Goal: Task Accomplishment & Management: Use online tool/utility

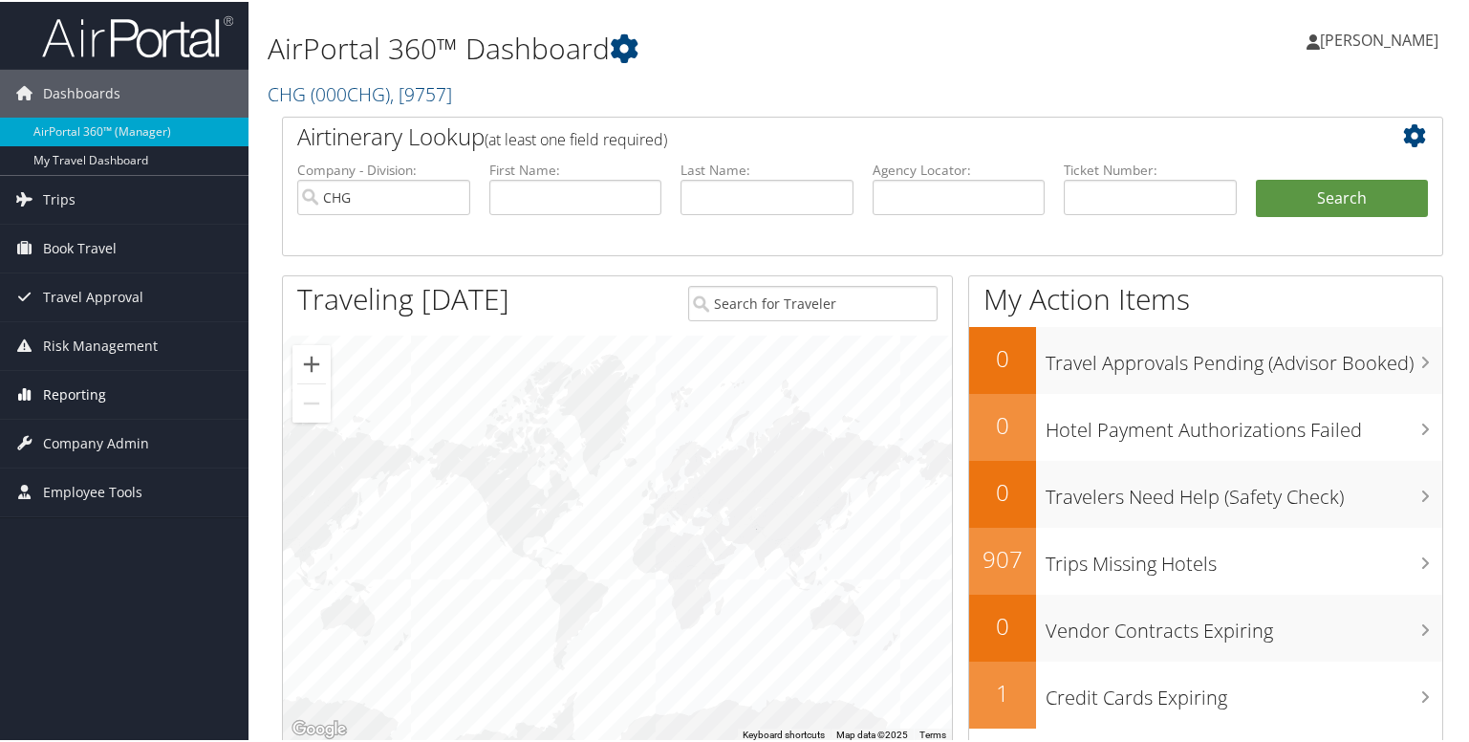
click at [43, 380] on span "Reporting" at bounding box center [74, 393] width 63 height 48
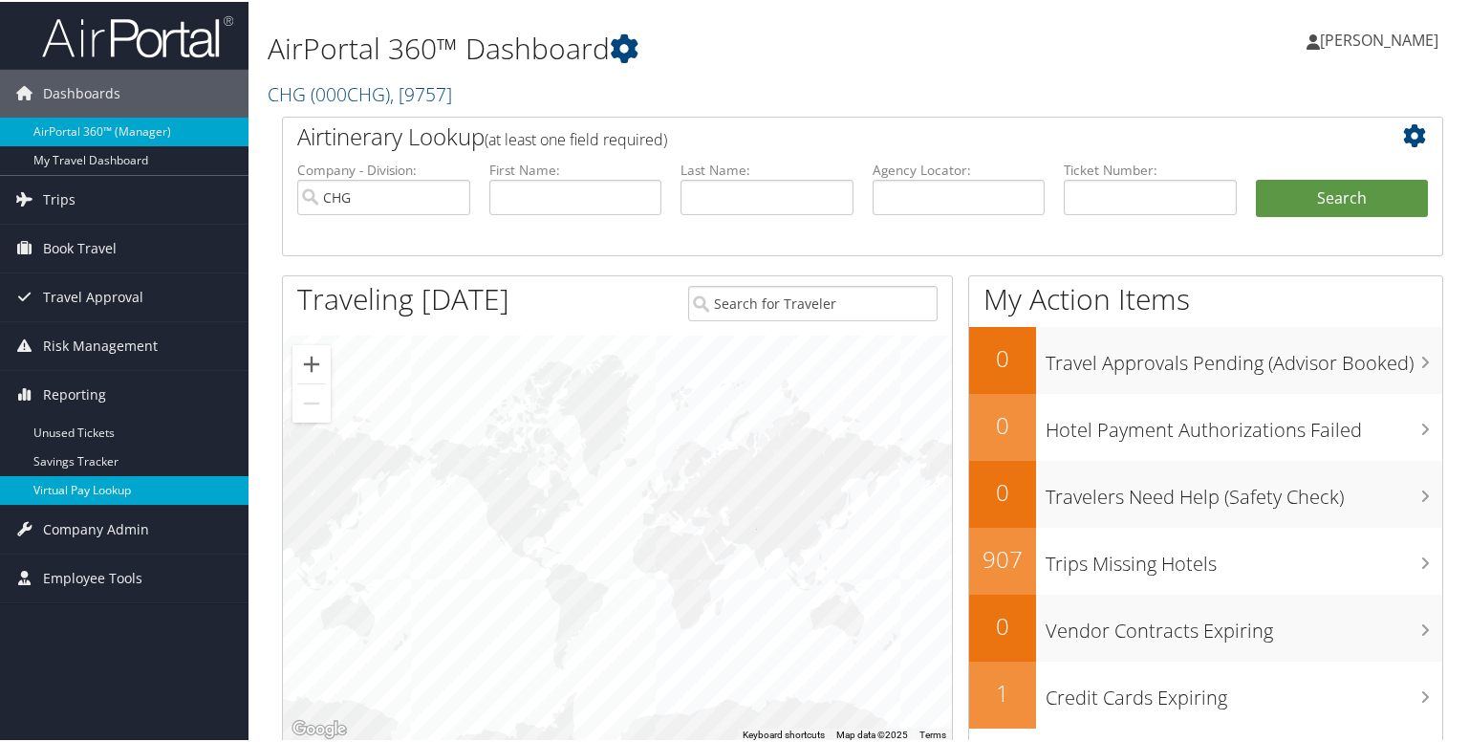
click at [53, 481] on link "Virtual Pay Lookup" at bounding box center [124, 488] width 248 height 29
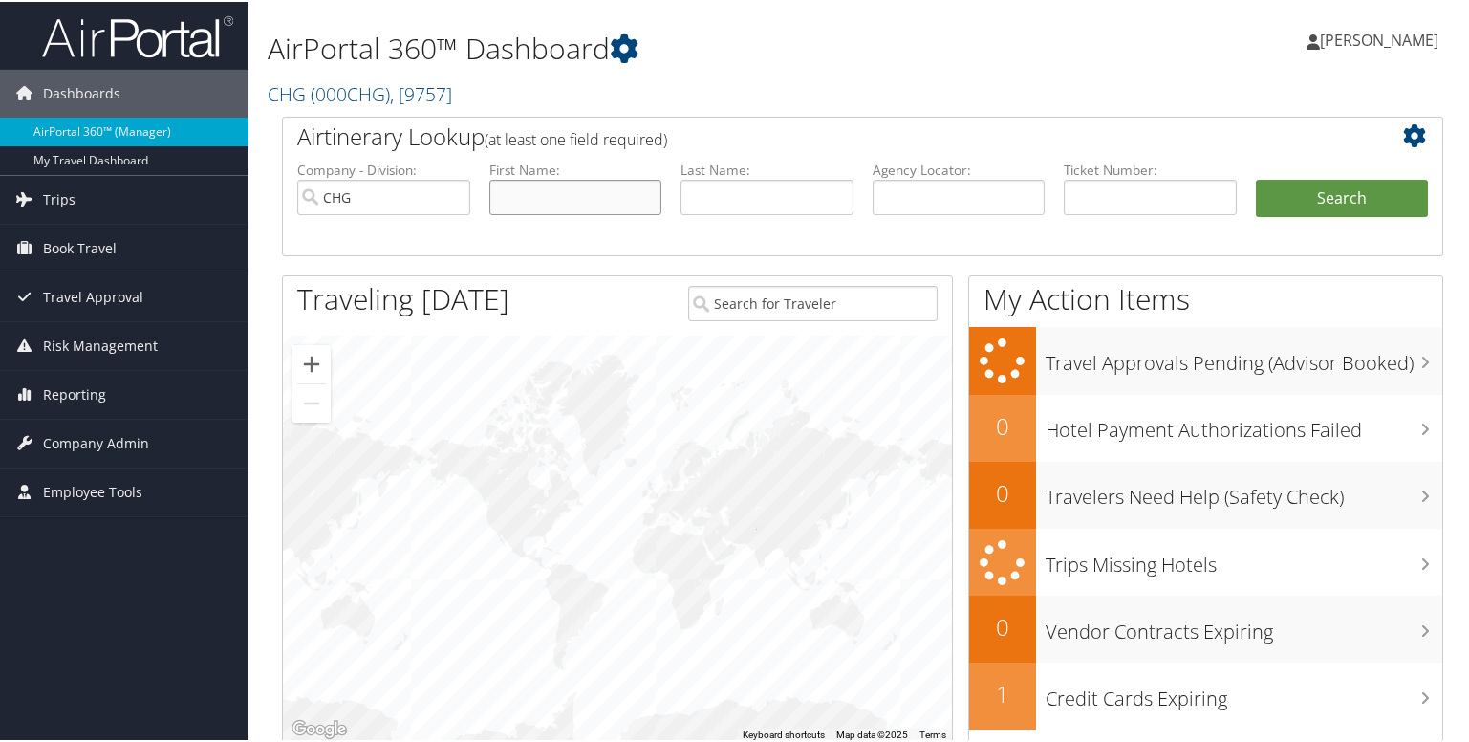
click at [535, 194] on input "text" at bounding box center [575, 195] width 173 height 35
paste input "Crawford, Margaret"
type input "Crawford, Margaret"
click at [744, 201] on input "text" at bounding box center [766, 195] width 173 height 35
paste input "Crawford, Margaret"
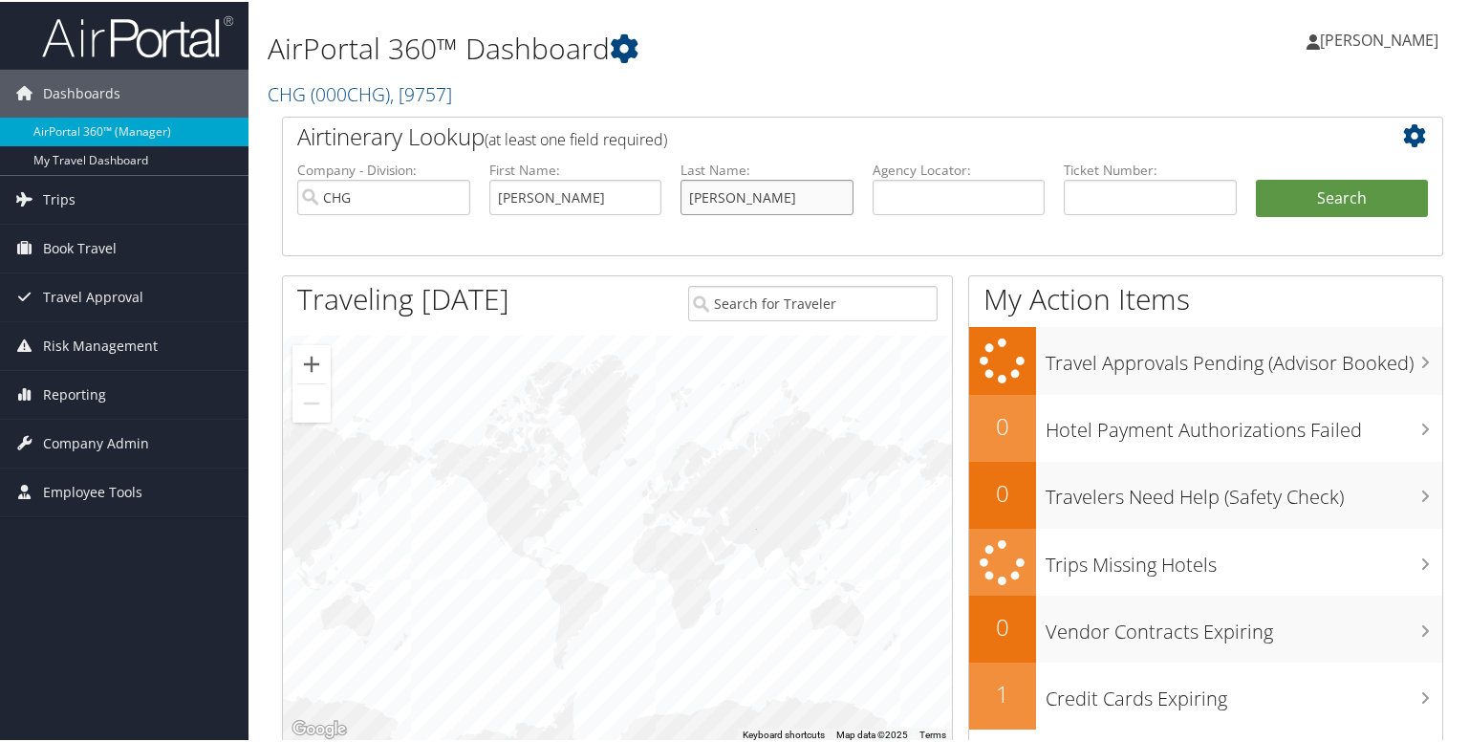
type input "Crawford, Margaret"
drag, startPoint x: 563, startPoint y: 196, endPoint x: 248, endPoint y: 205, distance: 315.5
click at [248, 205] on div "Dashboards AirPortal 360™ (Manager) My Travel Dashboard Trips Airtinerary® Look…" at bounding box center [738, 622] width 1476 height 1245
type input "Margaret"
drag, startPoint x: 744, startPoint y: 201, endPoint x: 904, endPoint y: 205, distance: 159.7
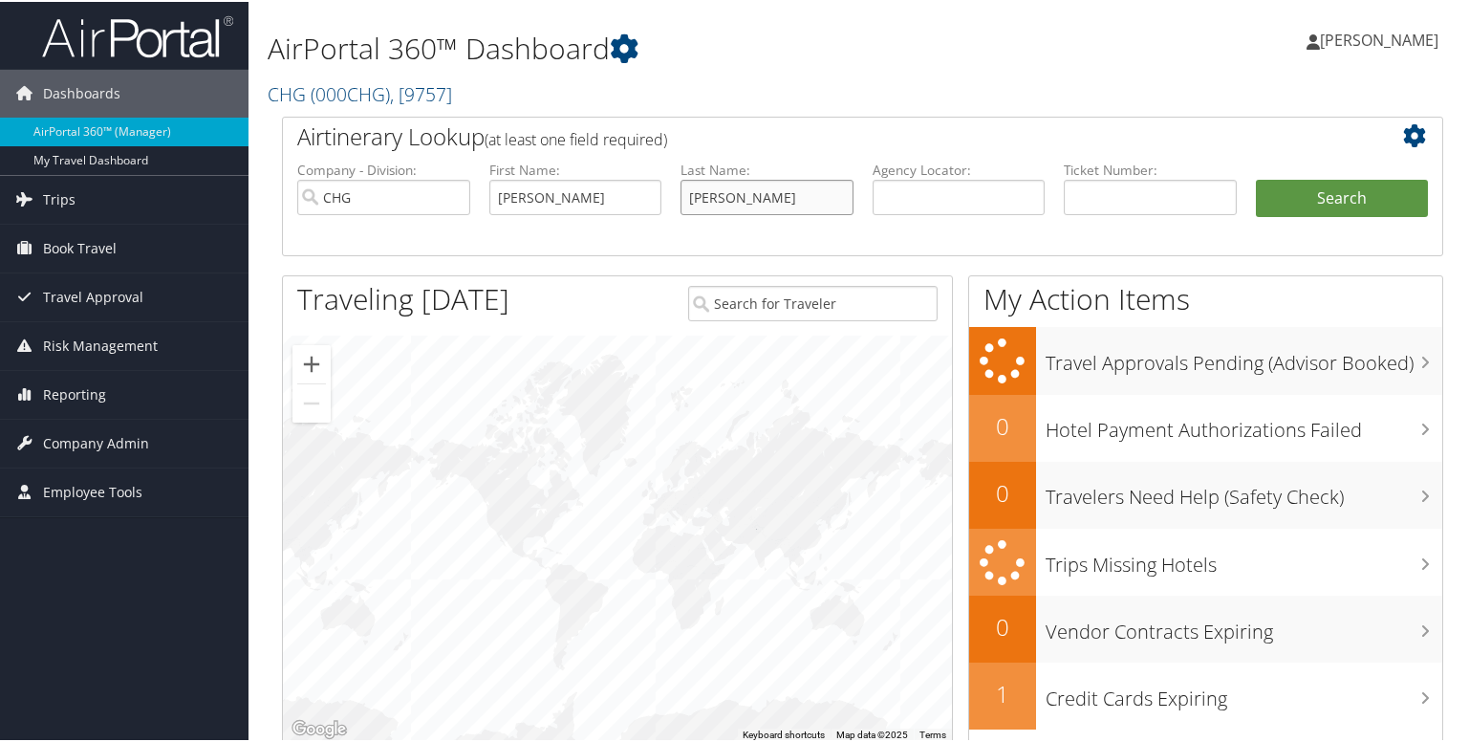
click at [904, 205] on ul "Company - Division: CHG First Name: Margaret Last Name: Crawford, Margaret Agen…" at bounding box center [863, 207] width 1150 height 96
type input "Crawford"
click at [1331, 202] on button "Search" at bounding box center [1342, 197] width 173 height 38
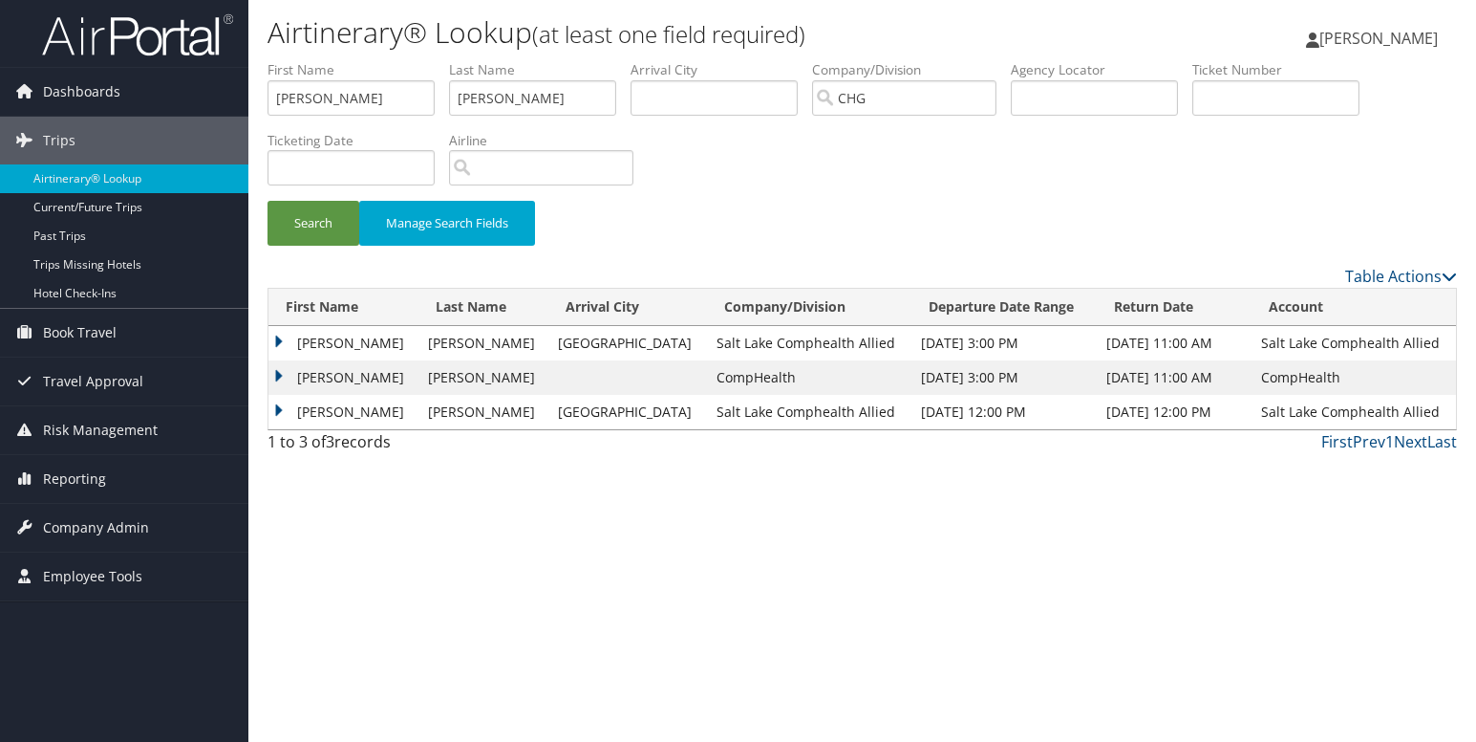
click at [281, 376] on td "Margaret" at bounding box center [344, 377] width 150 height 34
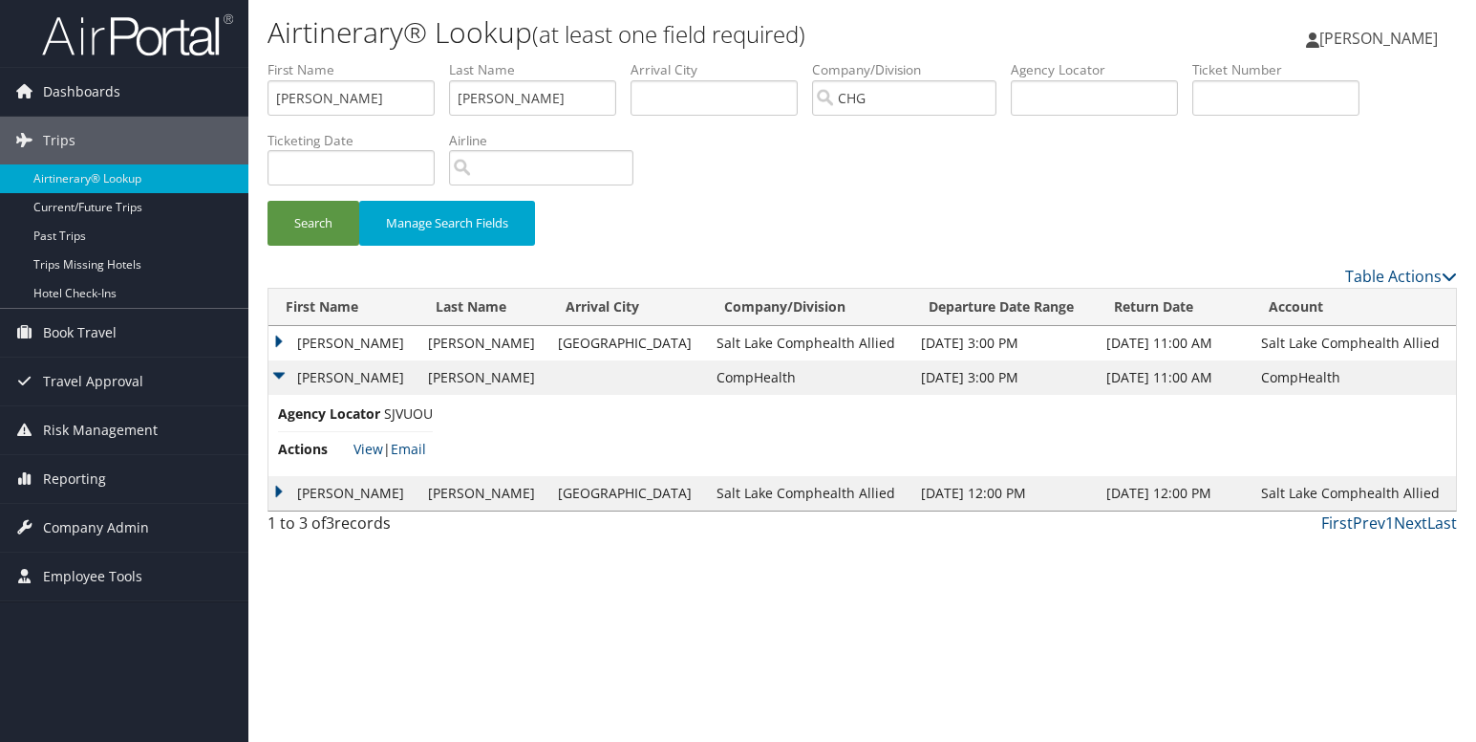
click at [411, 415] on span "SJVUOU" at bounding box center [408, 413] width 49 height 18
copy span "SJVUOU"
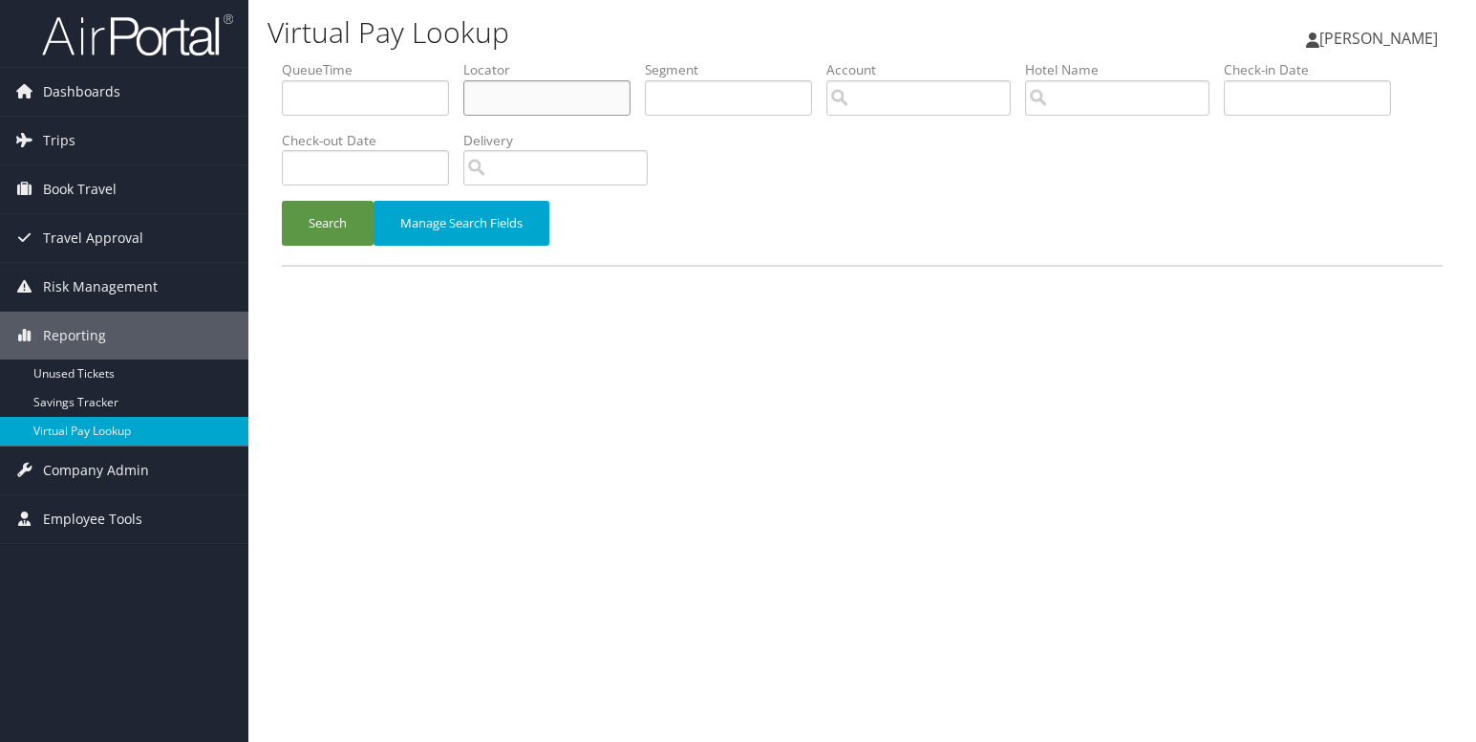
click at [499, 105] on input "text" at bounding box center [546, 97] width 167 height 35
paste input "SJVUOU"
type input "SJVUOU"
click at [282, 201] on button "Search" at bounding box center [328, 223] width 92 height 45
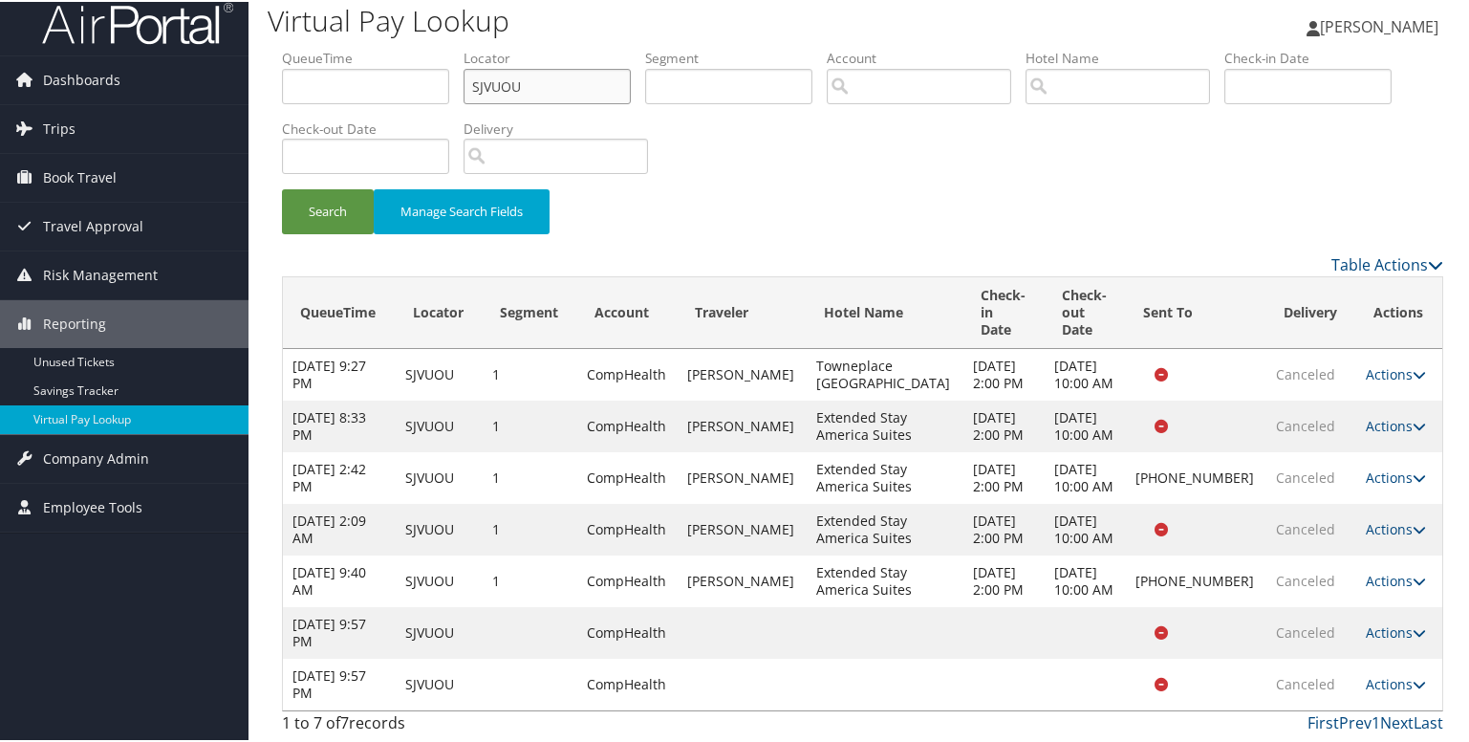
scroll to position [82, 0]
click at [1412, 572] on icon at bounding box center [1418, 578] width 13 height 13
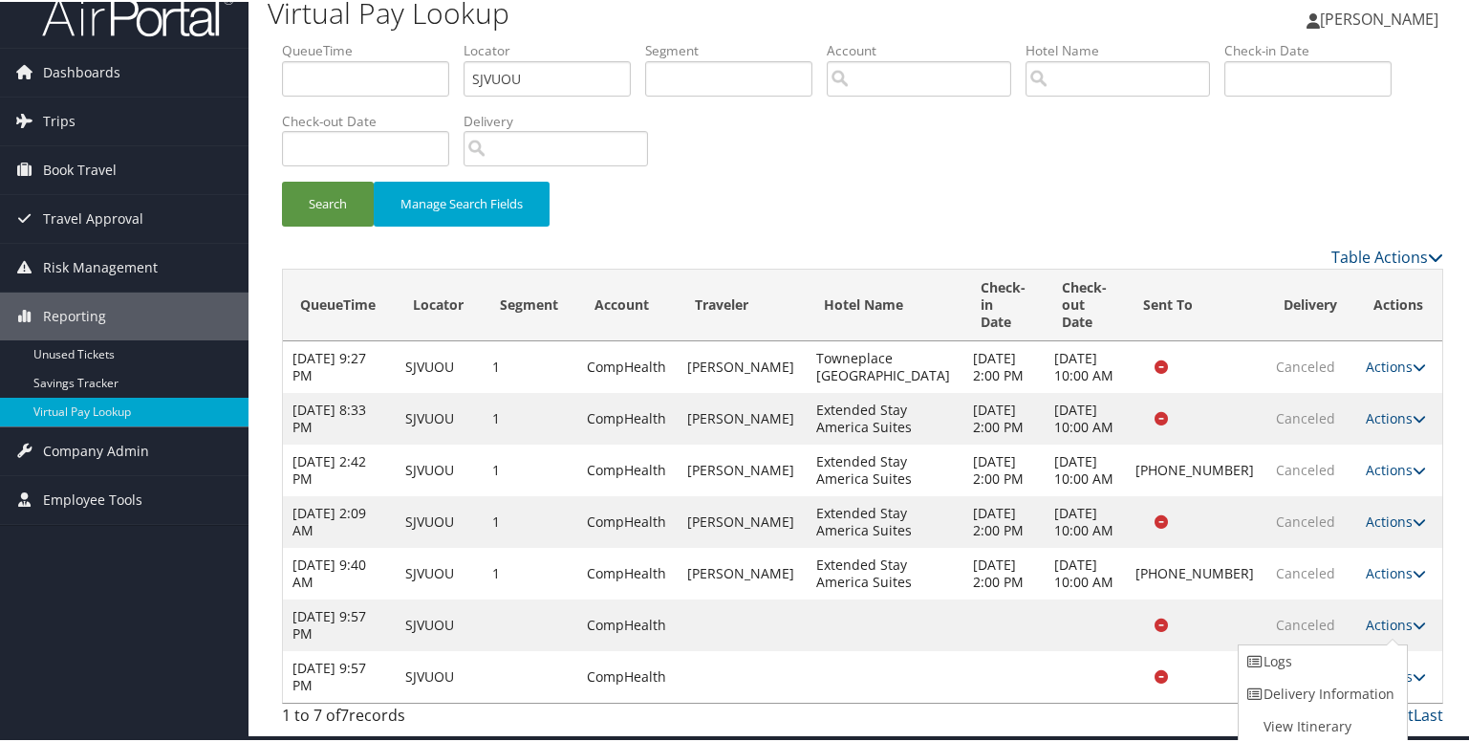
click at [1017, 678] on td at bounding box center [1003, 675] width 81 height 52
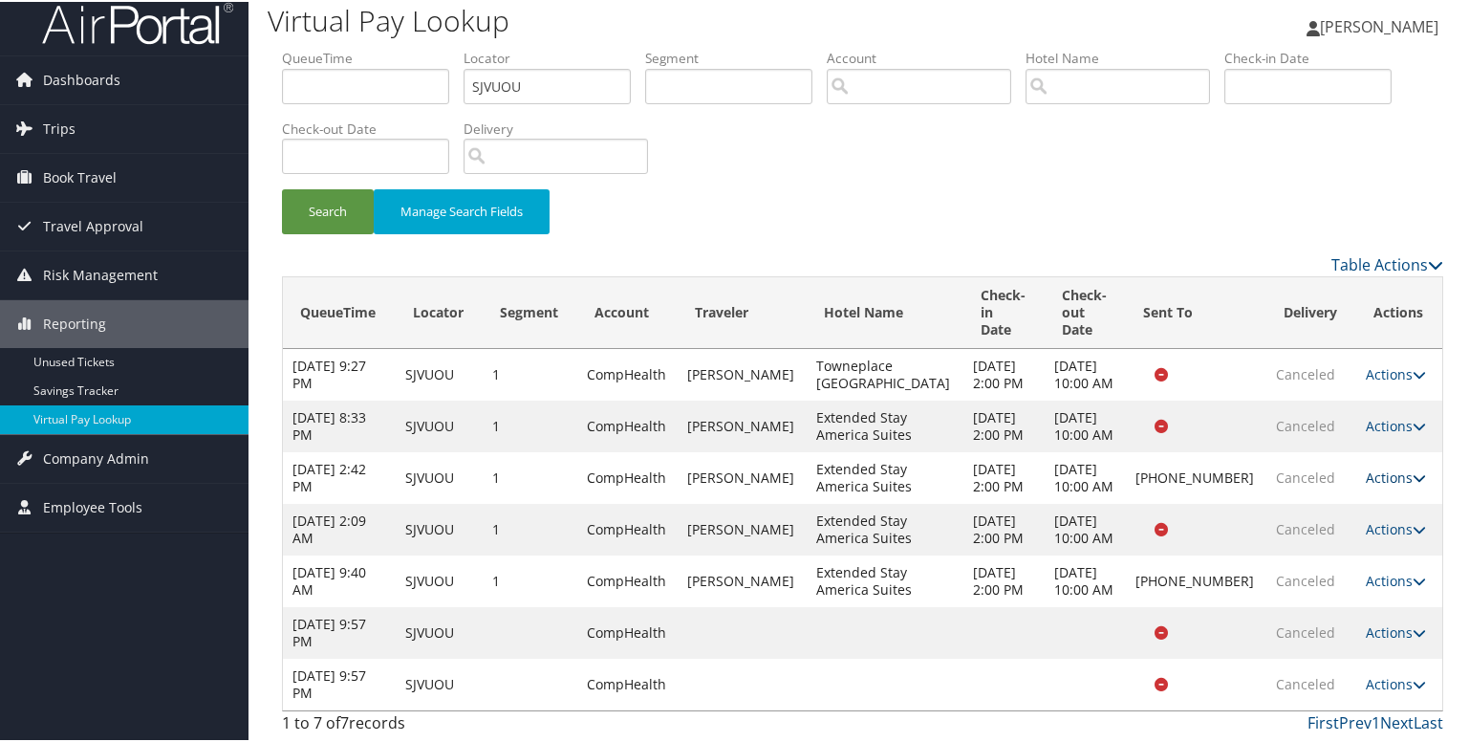
click at [1412, 469] on icon at bounding box center [1418, 475] width 13 height 13
click at [1295, 513] on link "Logs" at bounding box center [1319, 529] width 163 height 32
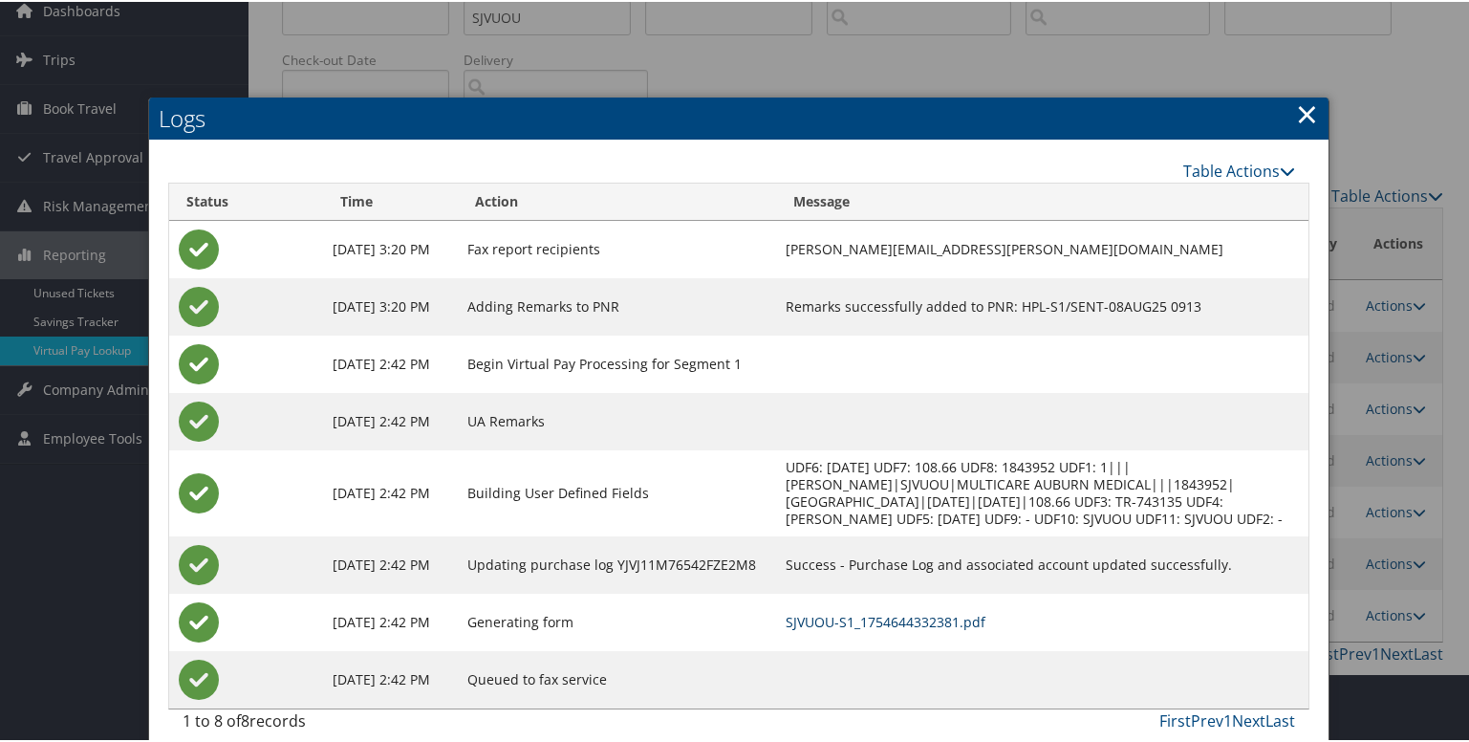
click at [935, 620] on link "SJVUOU-S1_1754644332381.pdf" at bounding box center [886, 620] width 200 height 18
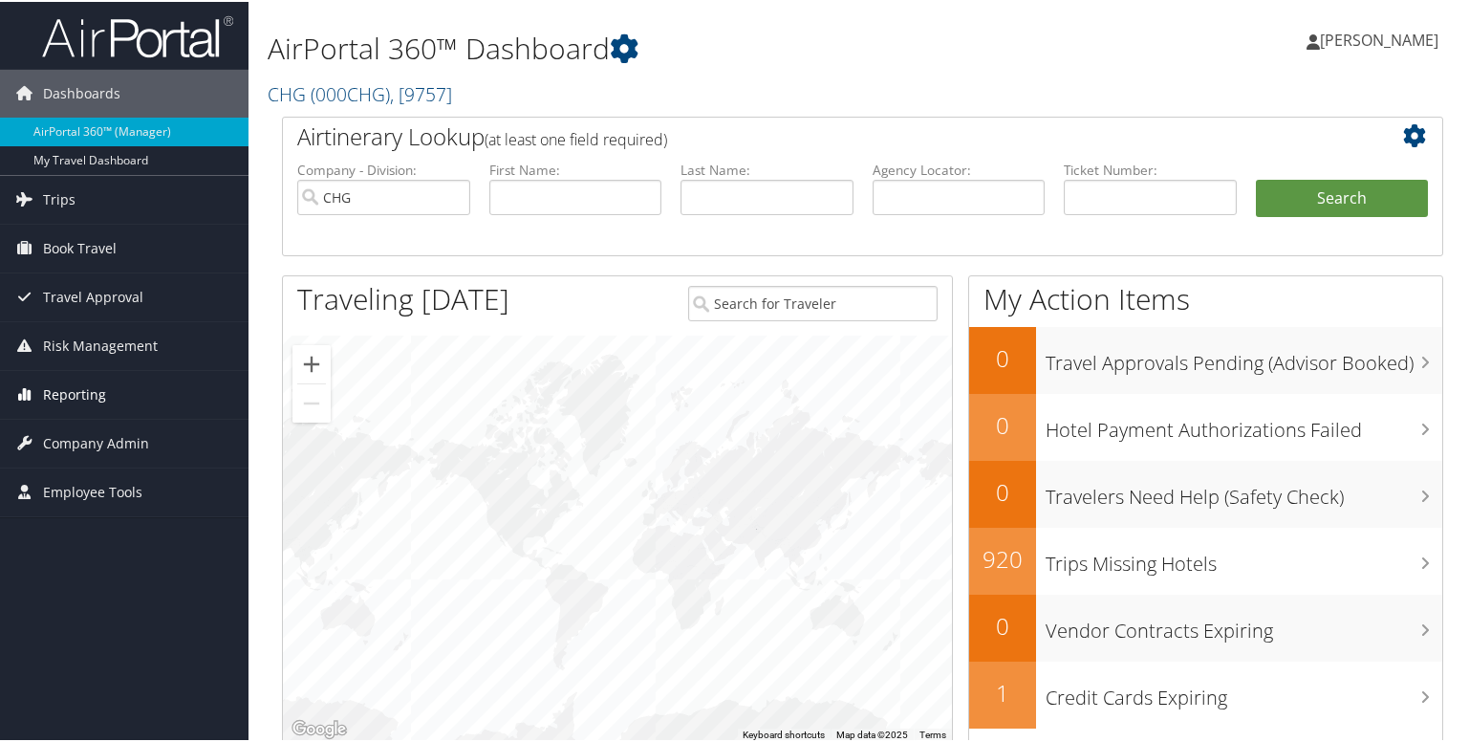
click at [46, 393] on span "Reporting" at bounding box center [74, 393] width 63 height 48
click at [518, 196] on input "text" at bounding box center [575, 195] width 173 height 35
paste input "Lorrie Oldham"
drag, startPoint x: 531, startPoint y: 196, endPoint x: 631, endPoint y: 200, distance: 99.5
click at [631, 200] on input "Lorrie Oldham" at bounding box center [575, 195] width 173 height 35
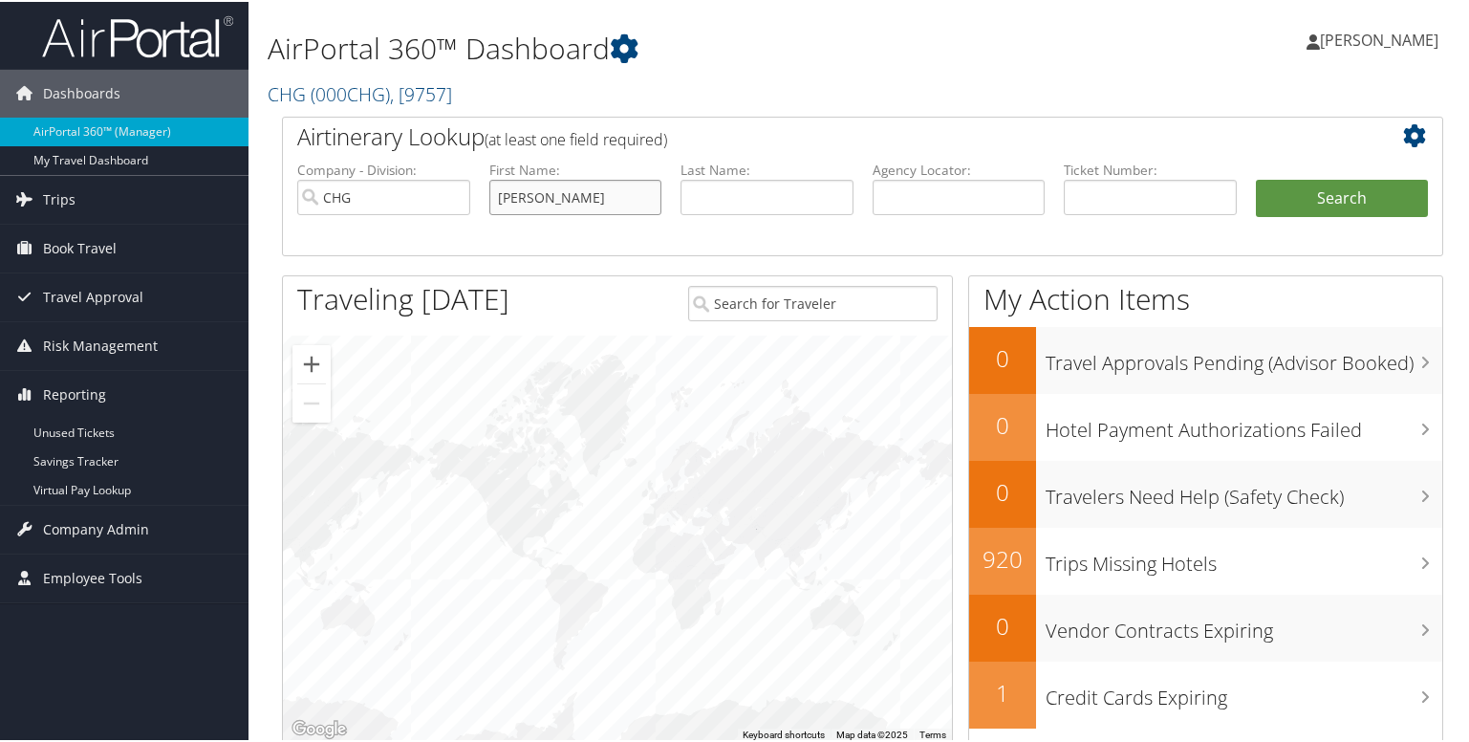
click at [535, 197] on input "Lorrie Oldham" at bounding box center [575, 195] width 173 height 35
drag, startPoint x: 537, startPoint y: 197, endPoint x: 441, endPoint y: 201, distance: 96.6
click at [441, 201] on ul "Company - Division: CHG First Name: Lorrie Oldham Last Name: Agency Locator: De…" at bounding box center [863, 207] width 1150 height 96
type input "Oldham"
click at [739, 200] on input "text" at bounding box center [766, 195] width 173 height 35
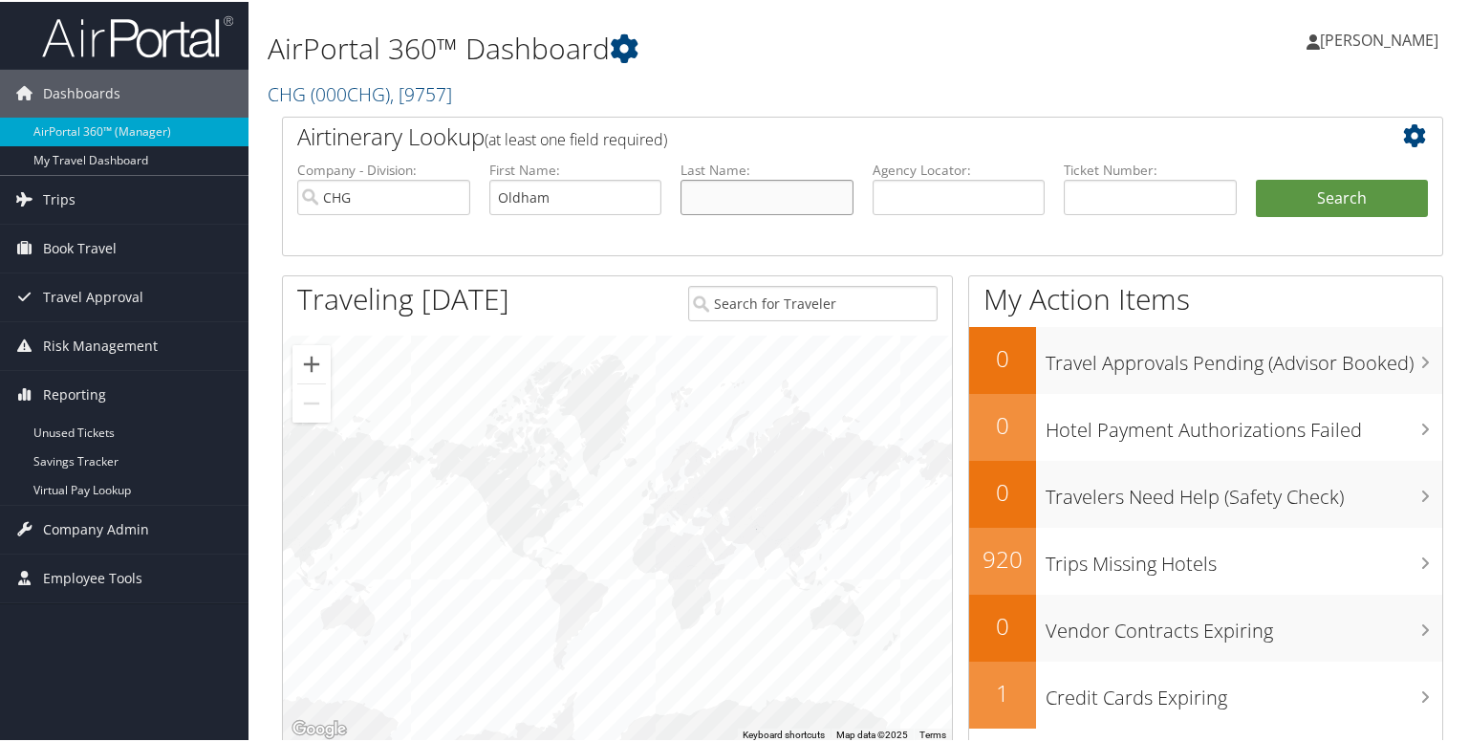
paste input "Lorrie"
type input "Lorrie"
click at [1262, 204] on button "Search" at bounding box center [1342, 197] width 173 height 38
click at [61, 391] on span "Reporting" at bounding box center [74, 393] width 63 height 48
click at [61, 475] on link "Virtual Pay Lookup" at bounding box center [124, 488] width 248 height 29
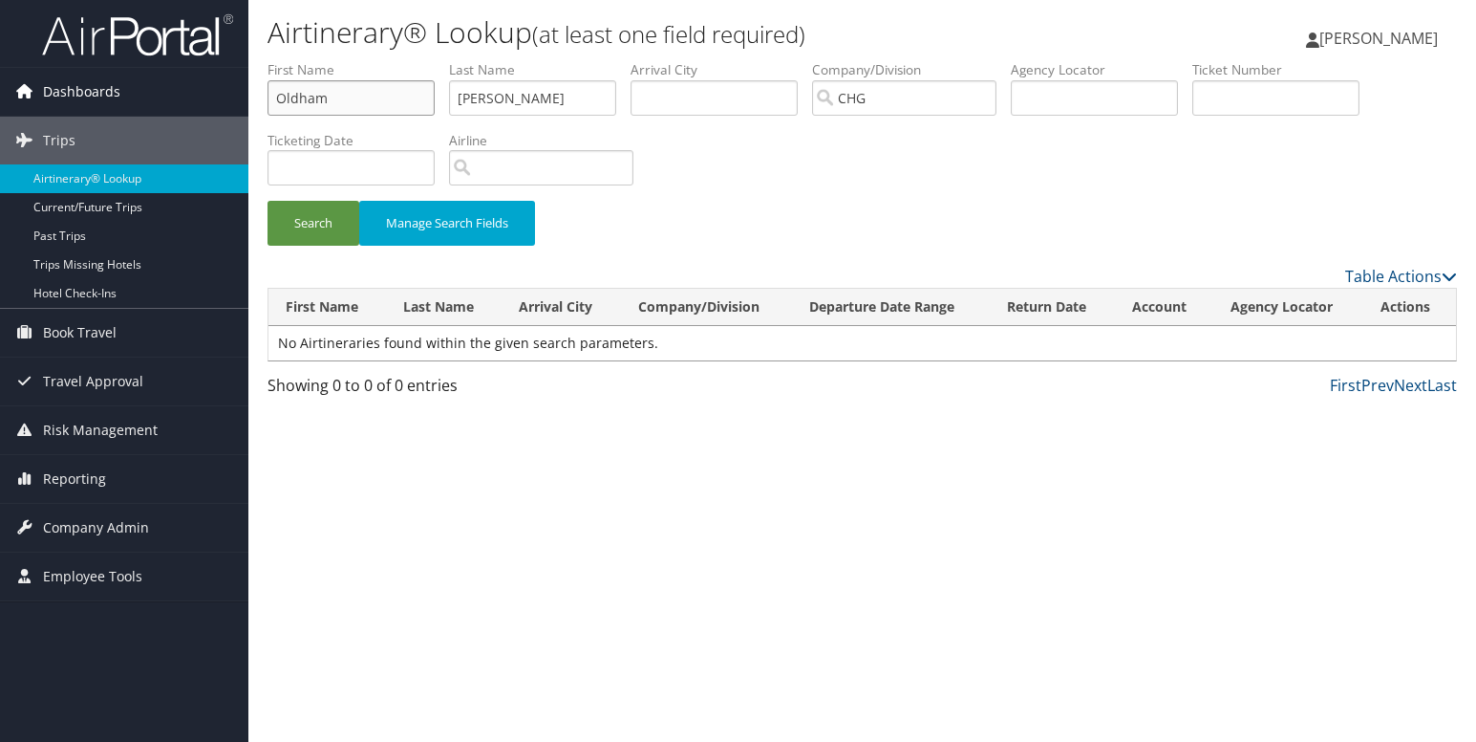
drag, startPoint x: 384, startPoint y: 105, endPoint x: 190, endPoint y: 101, distance: 194.0
click at [205, 103] on div "Dashboards AirPortal 360™ (Manager) My Travel Dashboard Trips Airtinerary® Look…" at bounding box center [738, 371] width 1476 height 742
paste input "[PERSON_NAME]"
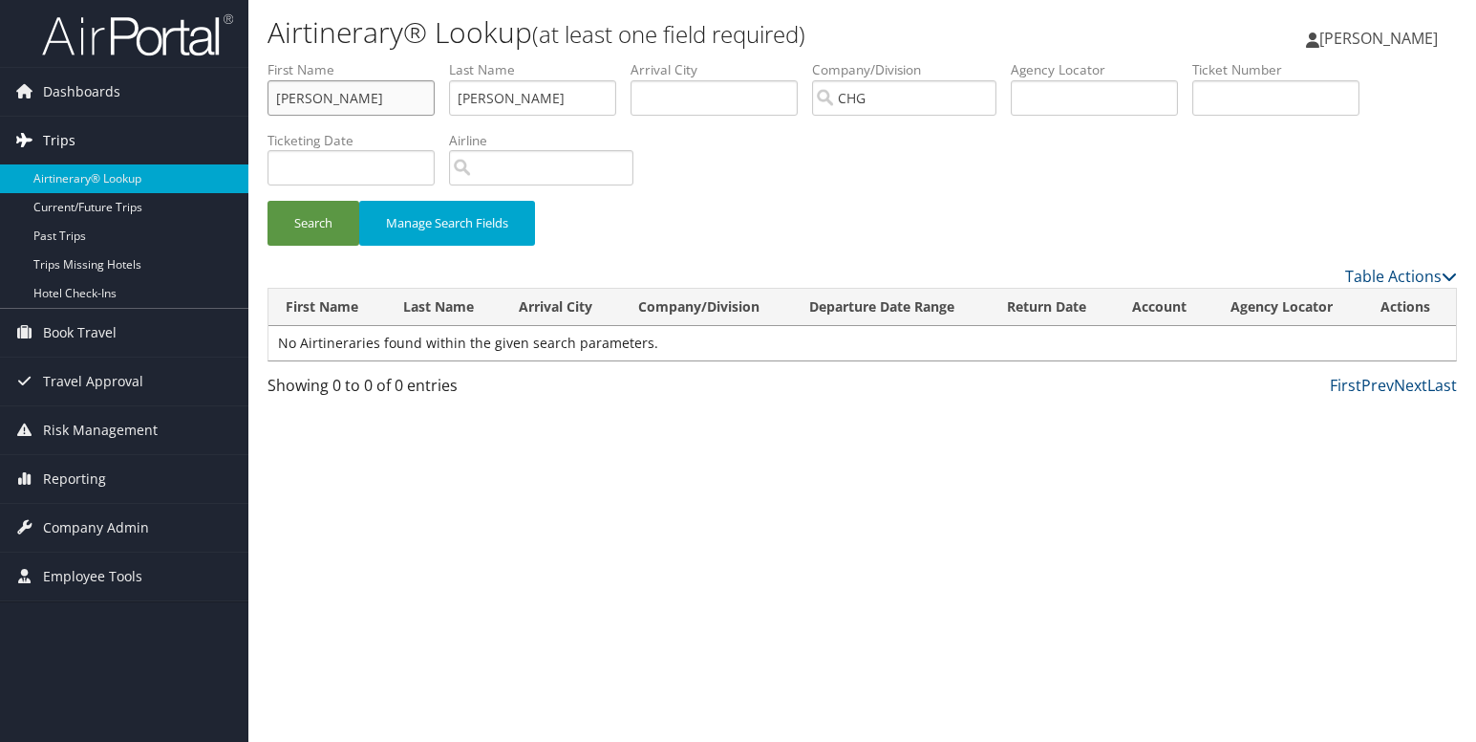
type input "[PERSON_NAME]"
drag, startPoint x: 418, startPoint y: 99, endPoint x: 405, endPoint y: 99, distance: 12.4
click at [405, 60] on ul "First Name [PERSON_NAME] Last Name [PERSON_NAME] Departure City Arrival City Co…" at bounding box center [863, 60] width 1190 height 0
paste input "Oldham"
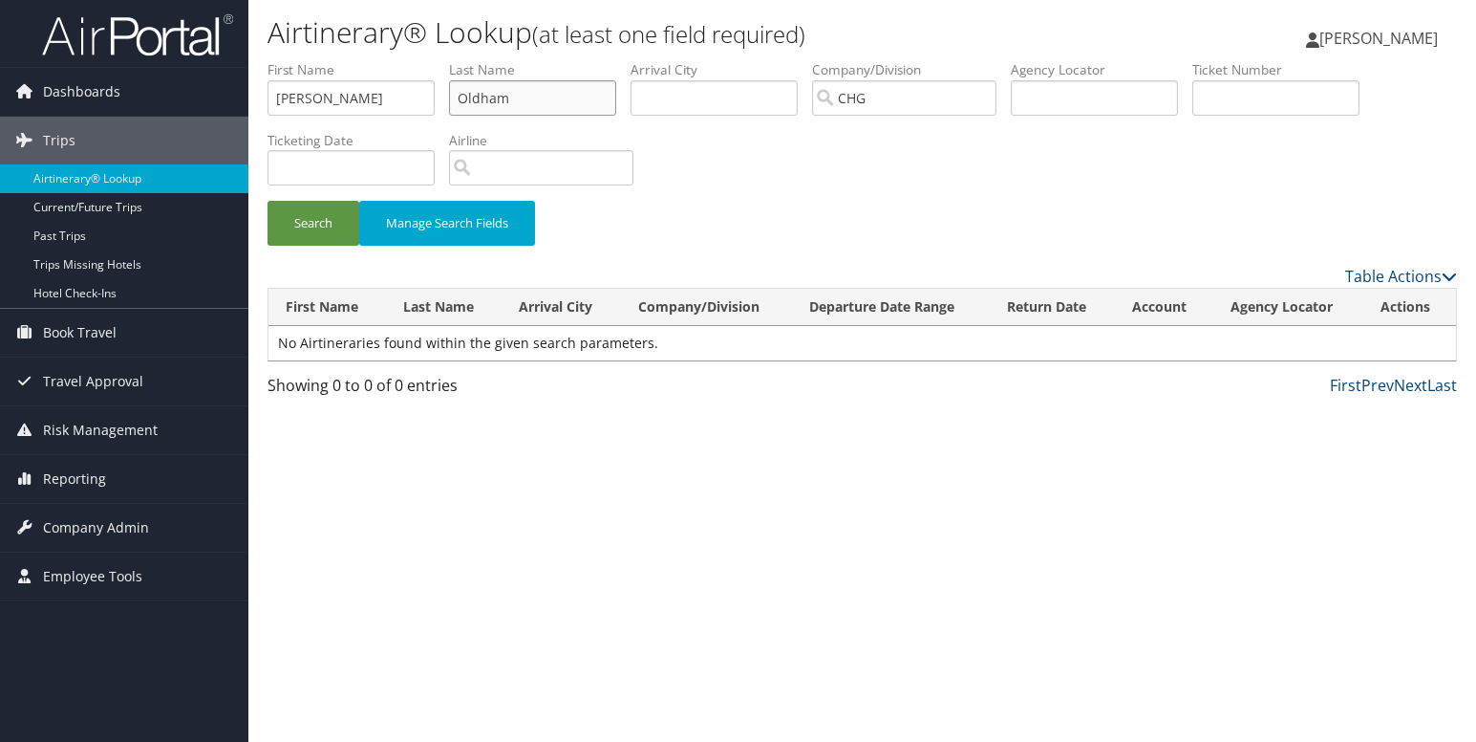
type input "Oldham"
click at [268, 201] on button "Search" at bounding box center [314, 223] width 92 height 45
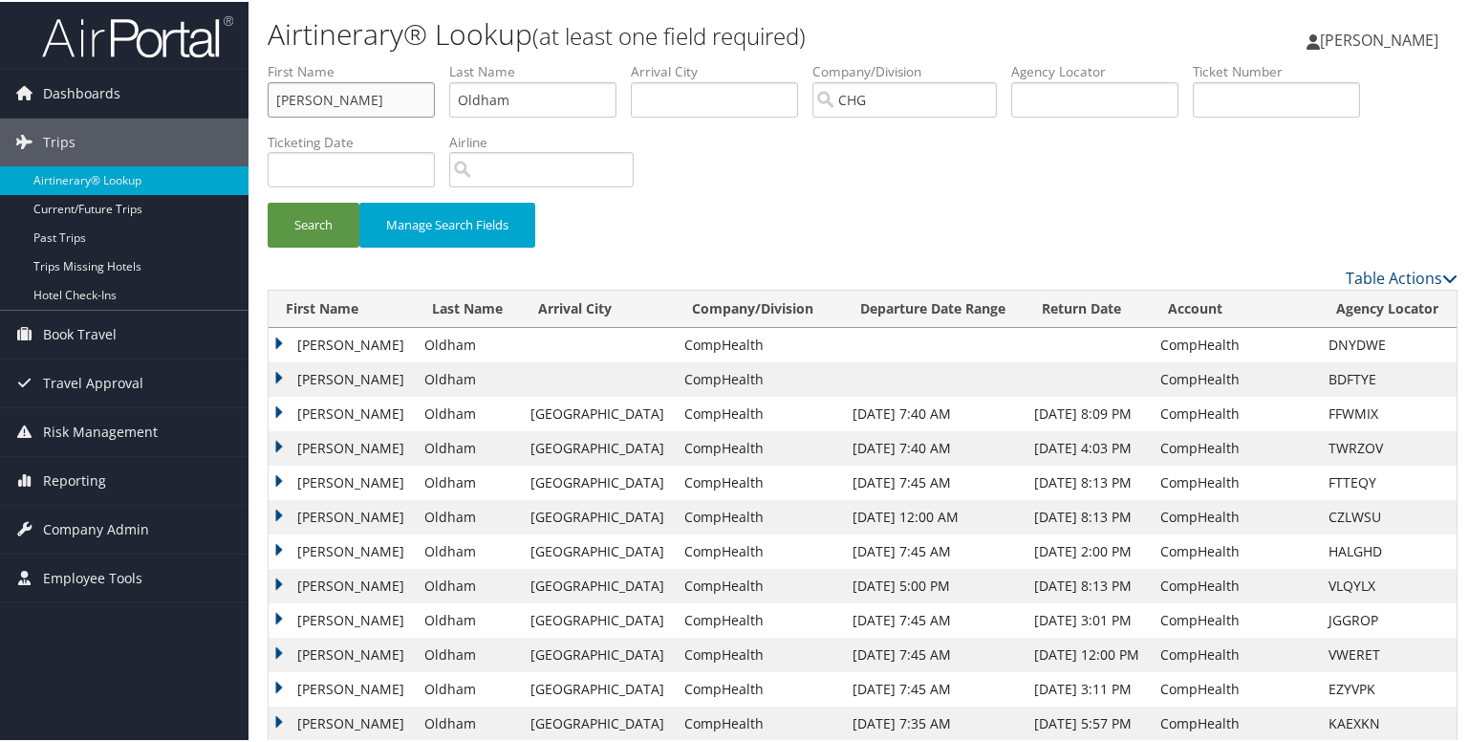
drag, startPoint x: 360, startPoint y: 103, endPoint x: 278, endPoint y: 107, distance: 82.3
click at [278, 106] on input "Lorrie" at bounding box center [351, 97] width 167 height 35
paste input "Asseres, Brooktiet"
type input "Asseres, Brooktiete"
drag, startPoint x: 522, startPoint y: 100, endPoint x: 463, endPoint y: 98, distance: 59.3
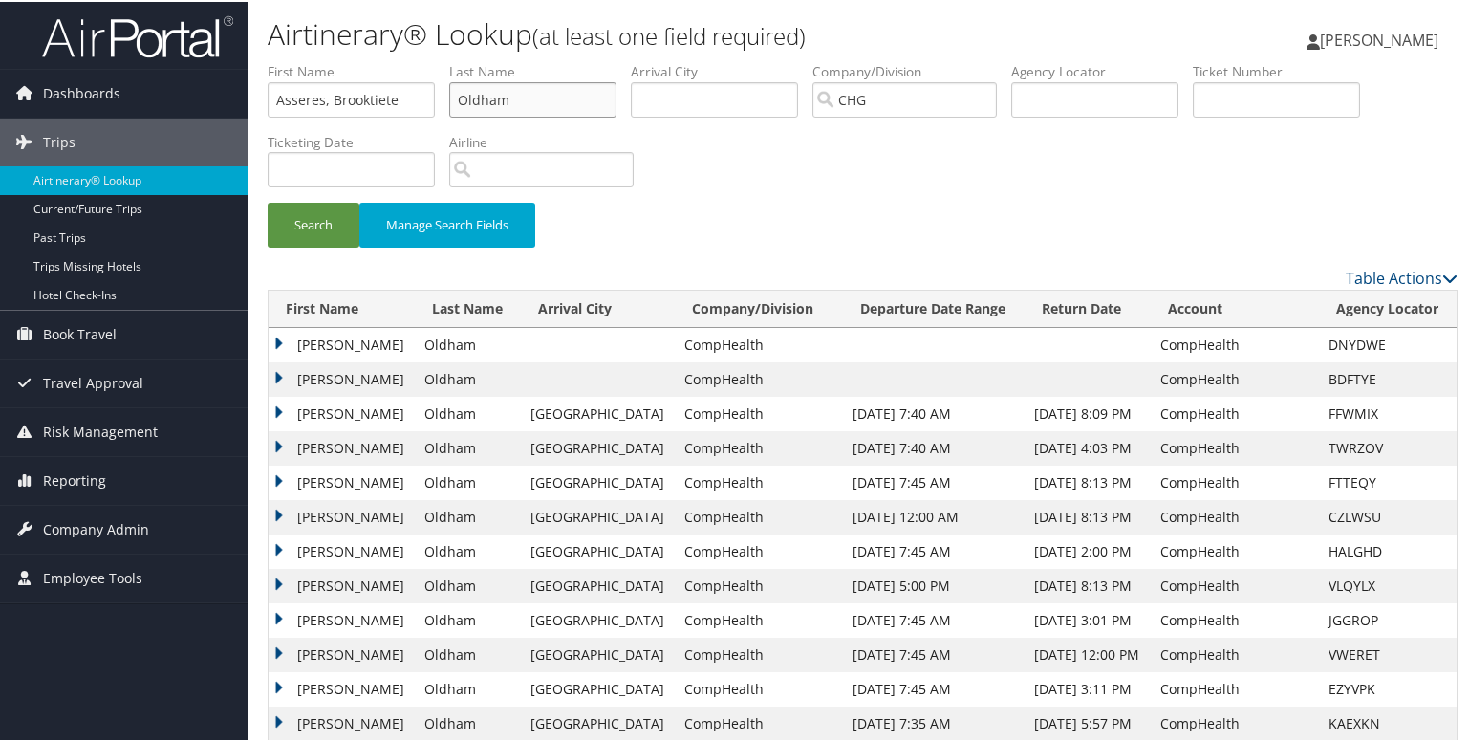
click at [463, 98] on input "Oldham" at bounding box center [532, 97] width 167 height 35
paste input "Asseres, Brooktiete"
type input "Asseres, Brooktiete"
drag, startPoint x: 333, startPoint y: 99, endPoint x: 148, endPoint y: 88, distance: 184.8
click at [157, 92] on div "Dashboards AirPortal 360™ (Manager) My Travel Dashboard Trips Airtinerary® Look…" at bounding box center [738, 695] width 1476 height 1391
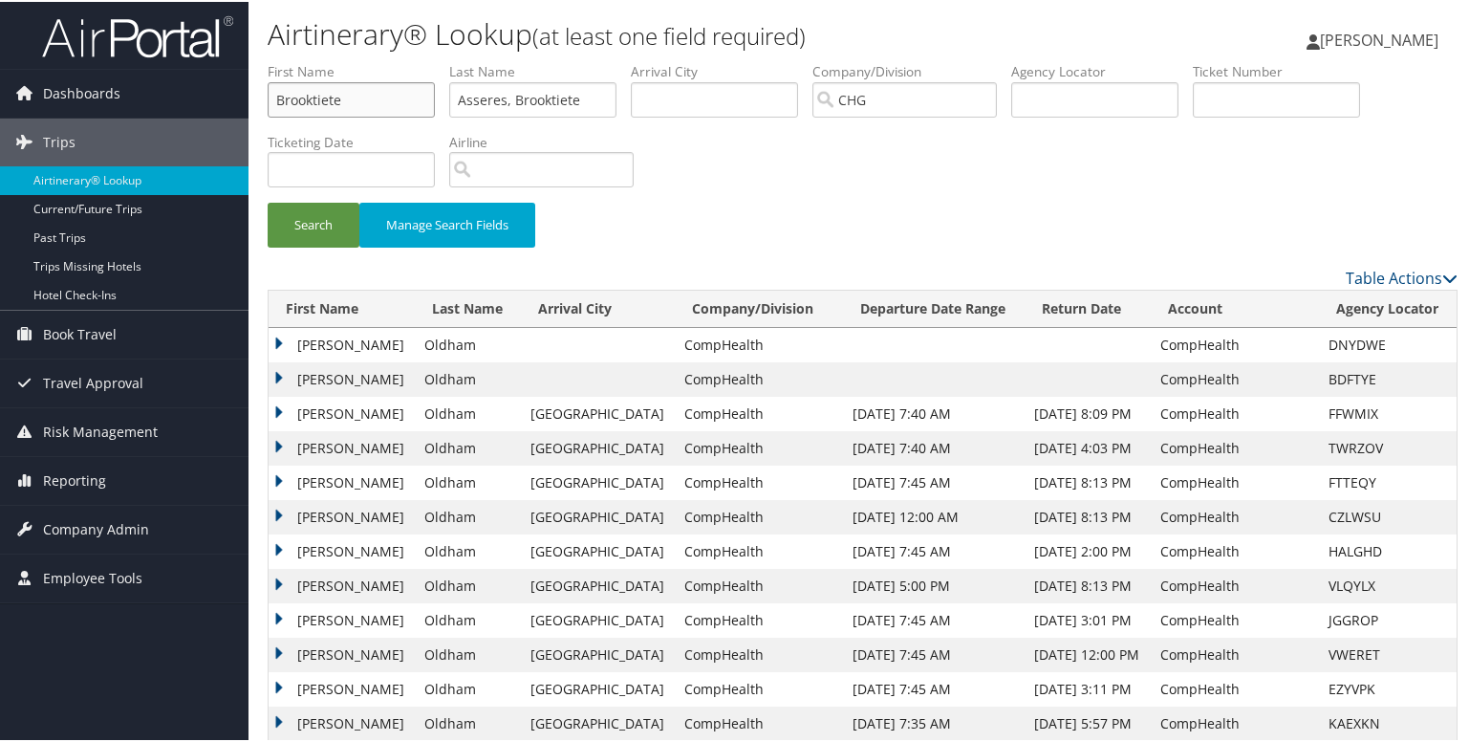
type input "Brooktiete"
drag, startPoint x: 510, startPoint y: 98, endPoint x: 694, endPoint y: 114, distance: 184.1
click at [694, 60] on ul "First Name Brooktiete Last Name Asseres, Brooktiete Departure City Arrival City…" at bounding box center [863, 60] width 1190 height 0
type input "Asseres"
click at [318, 224] on button "Search" at bounding box center [314, 223] width 92 height 45
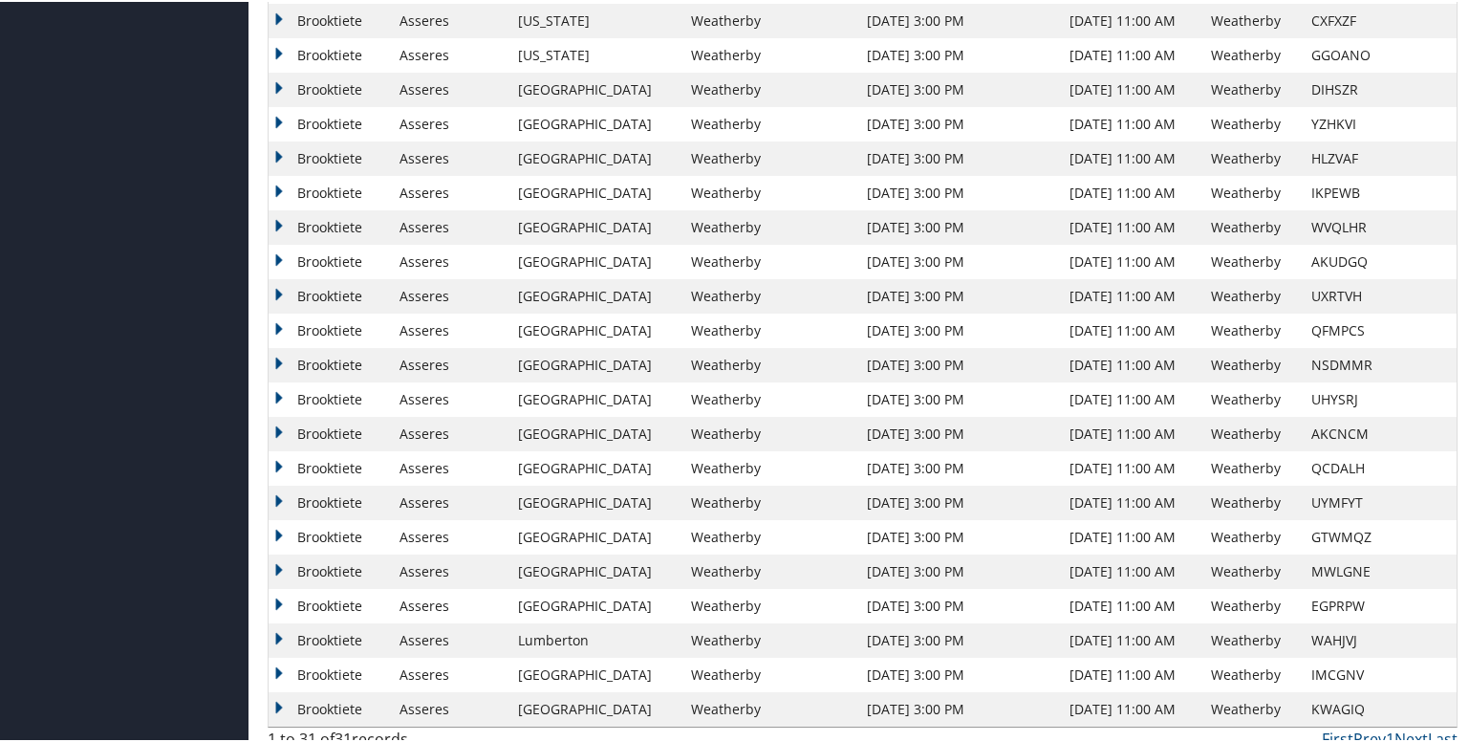
scroll to position [719, 0]
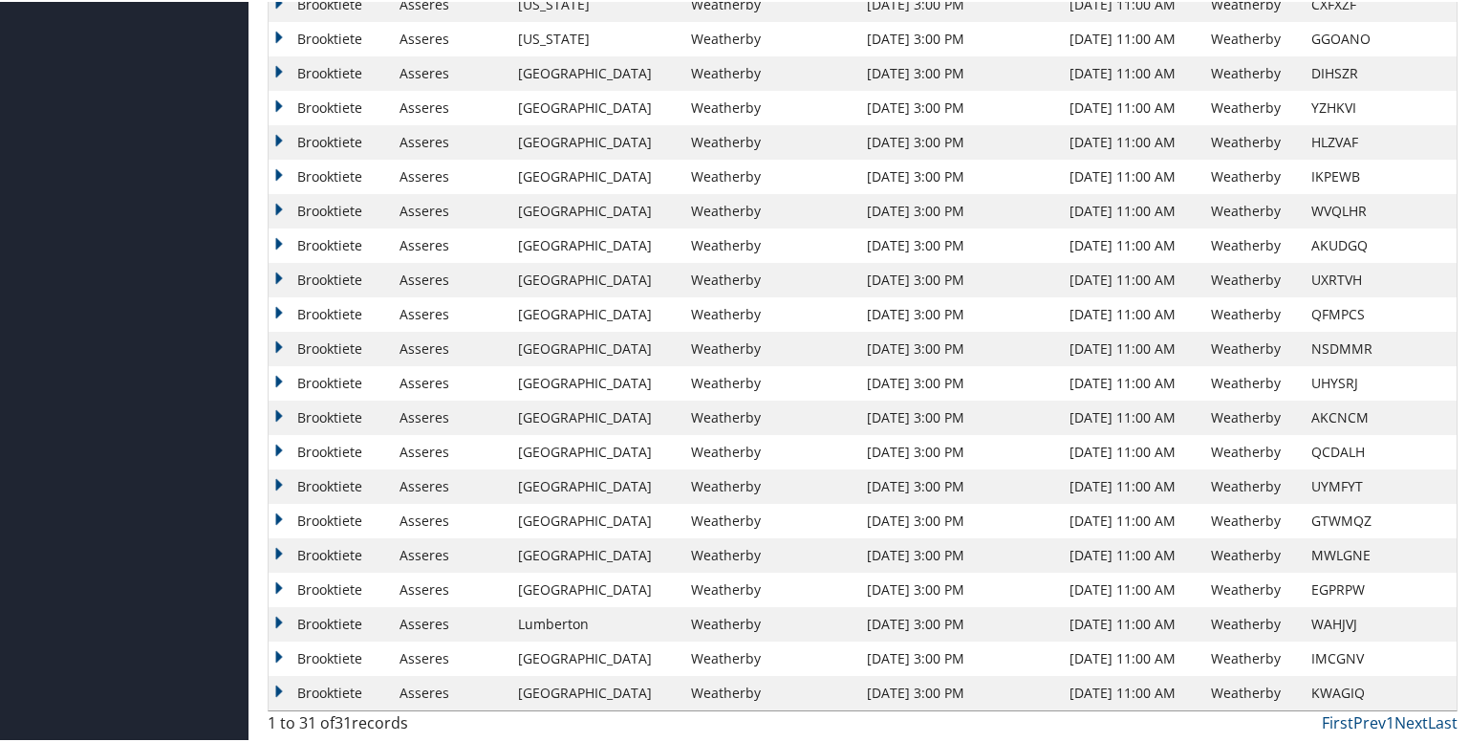
click at [1326, 479] on td "UYMFYT" at bounding box center [1379, 484] width 155 height 34
copy td "UYMFYT"
click at [1324, 521] on td "GTWMQZ" at bounding box center [1379, 519] width 155 height 34
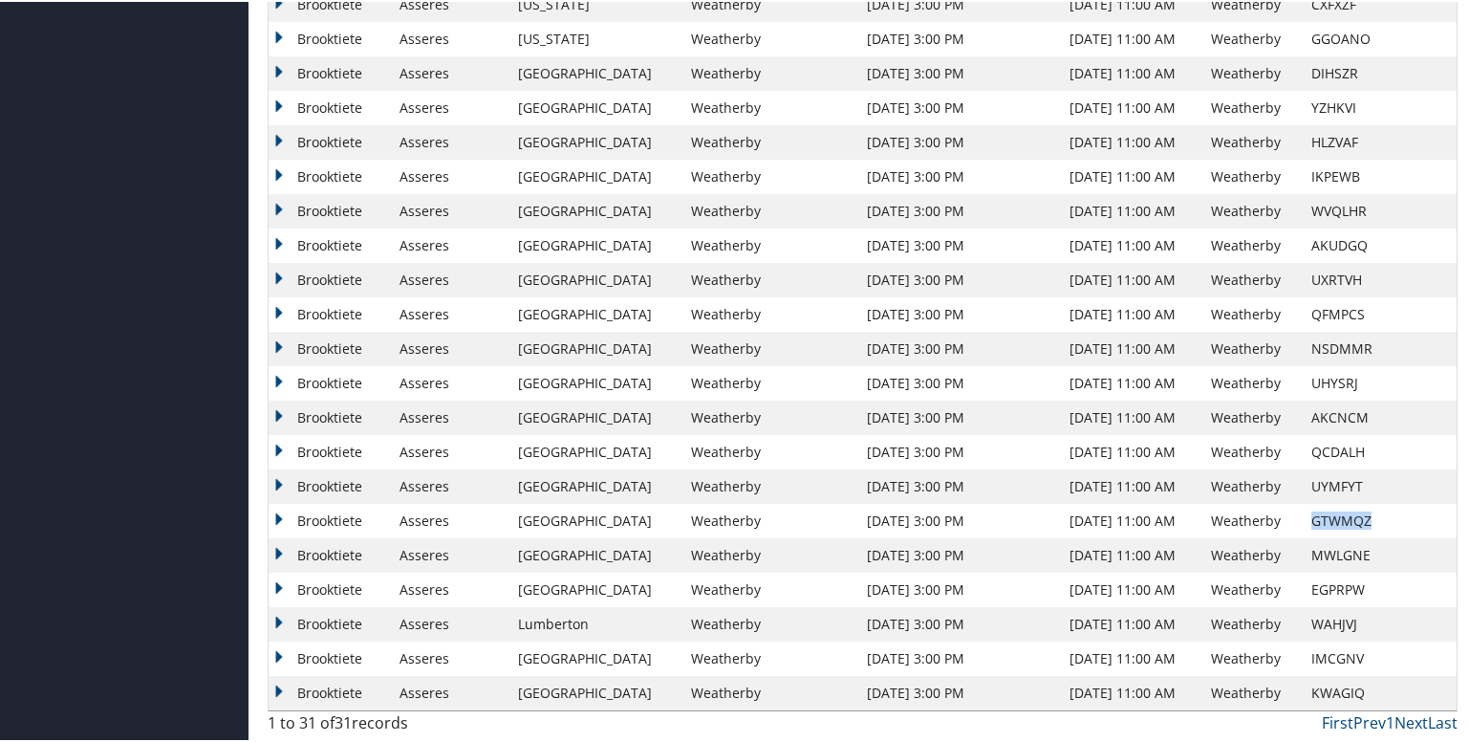
copy td "GTWMQZ"
click at [1334, 555] on td "MWLGNE" at bounding box center [1379, 553] width 155 height 34
copy td "MWLGNE"
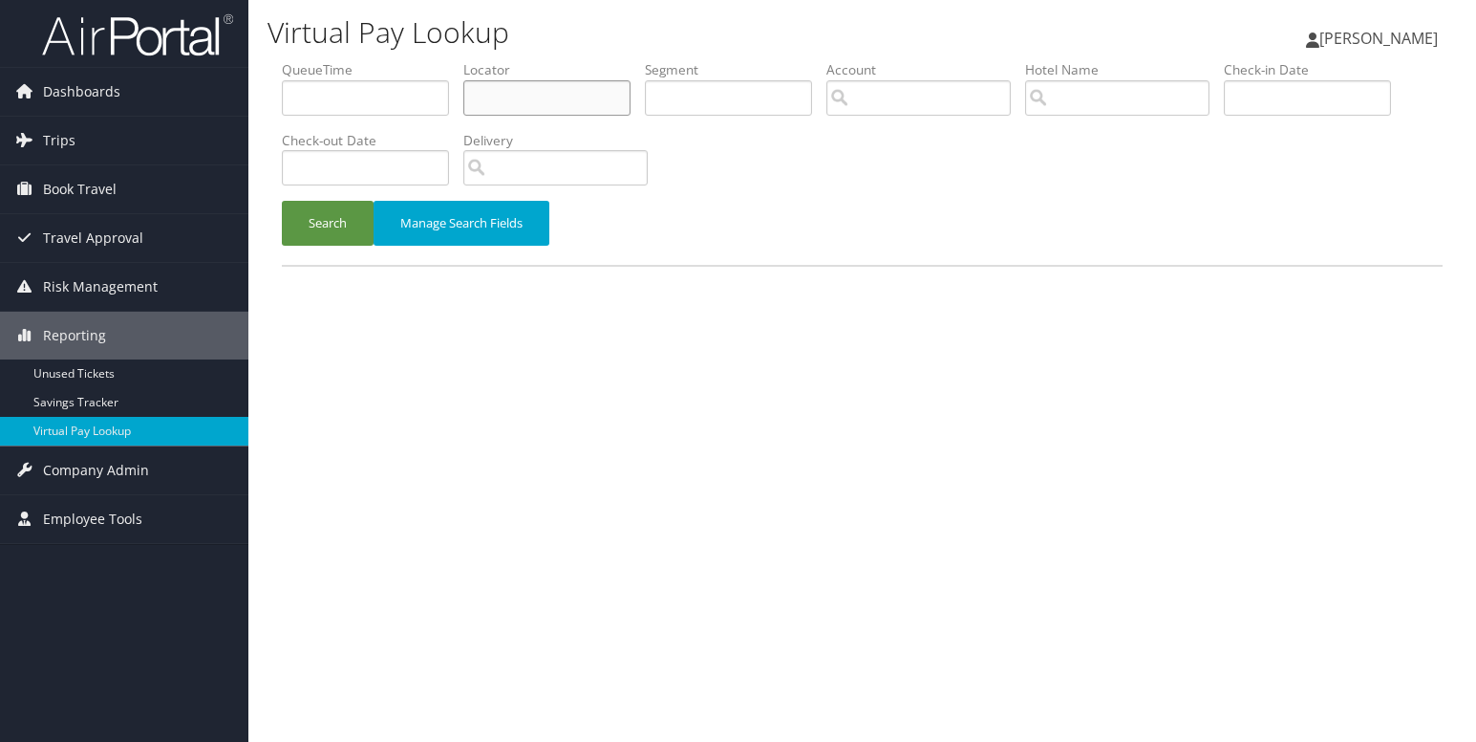
click at [528, 93] on input "text" at bounding box center [546, 97] width 167 height 35
paste input "UYMFYT"
type input "UYMFYT"
click at [360, 209] on button "Search" at bounding box center [328, 223] width 92 height 45
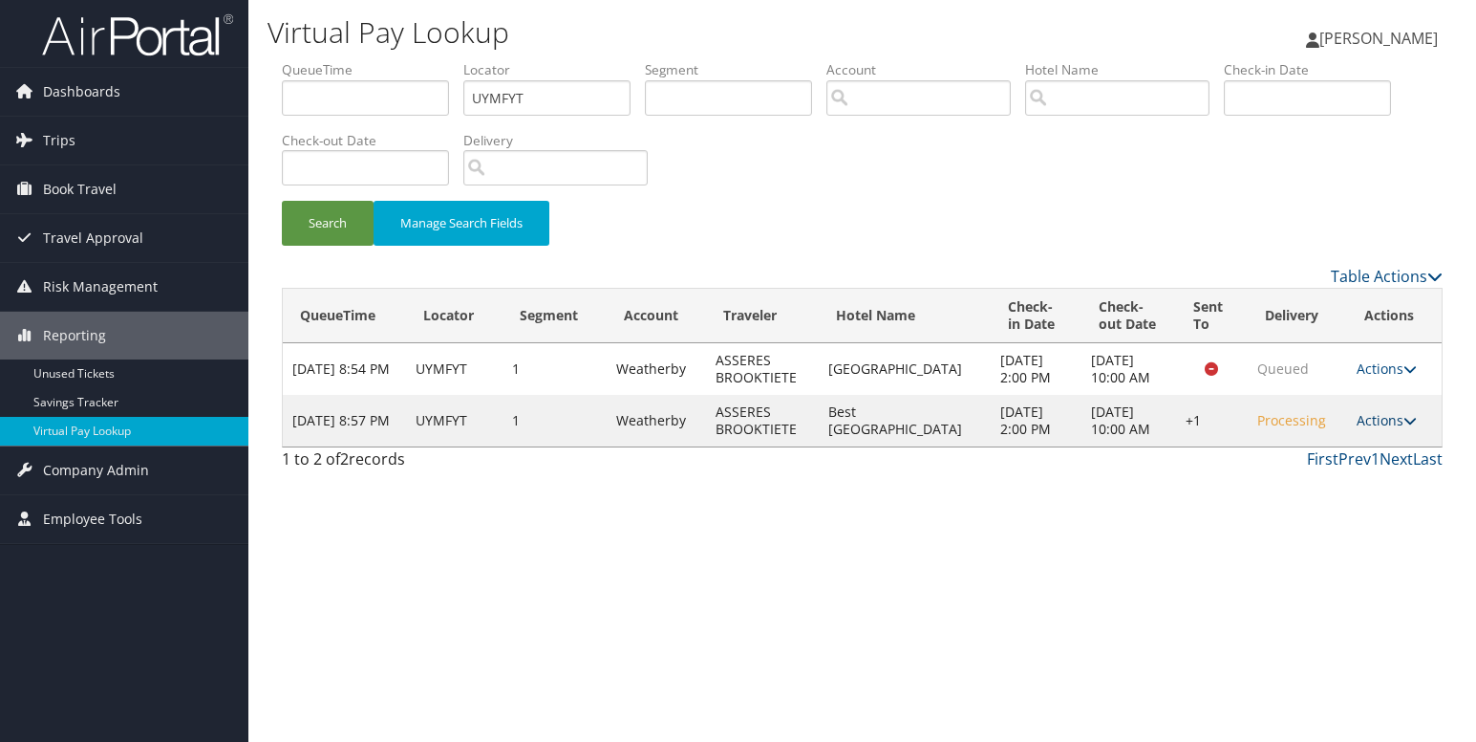
drag, startPoint x: 1397, startPoint y: 450, endPoint x: 1373, endPoint y: 441, distance: 25.7
click at [1399, 429] on link "Actions" at bounding box center [1387, 420] width 60 height 18
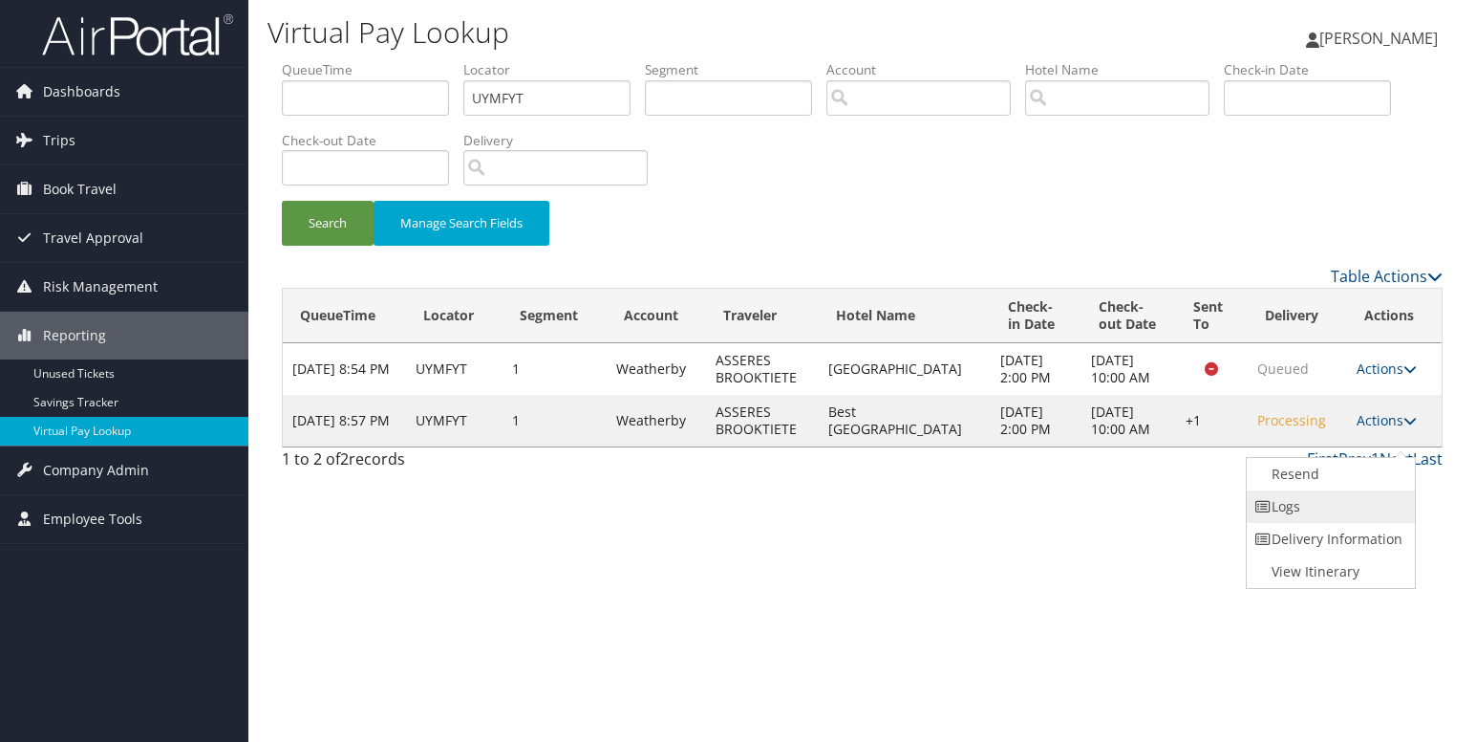
click at [1329, 506] on link "Logs" at bounding box center [1328, 506] width 163 height 32
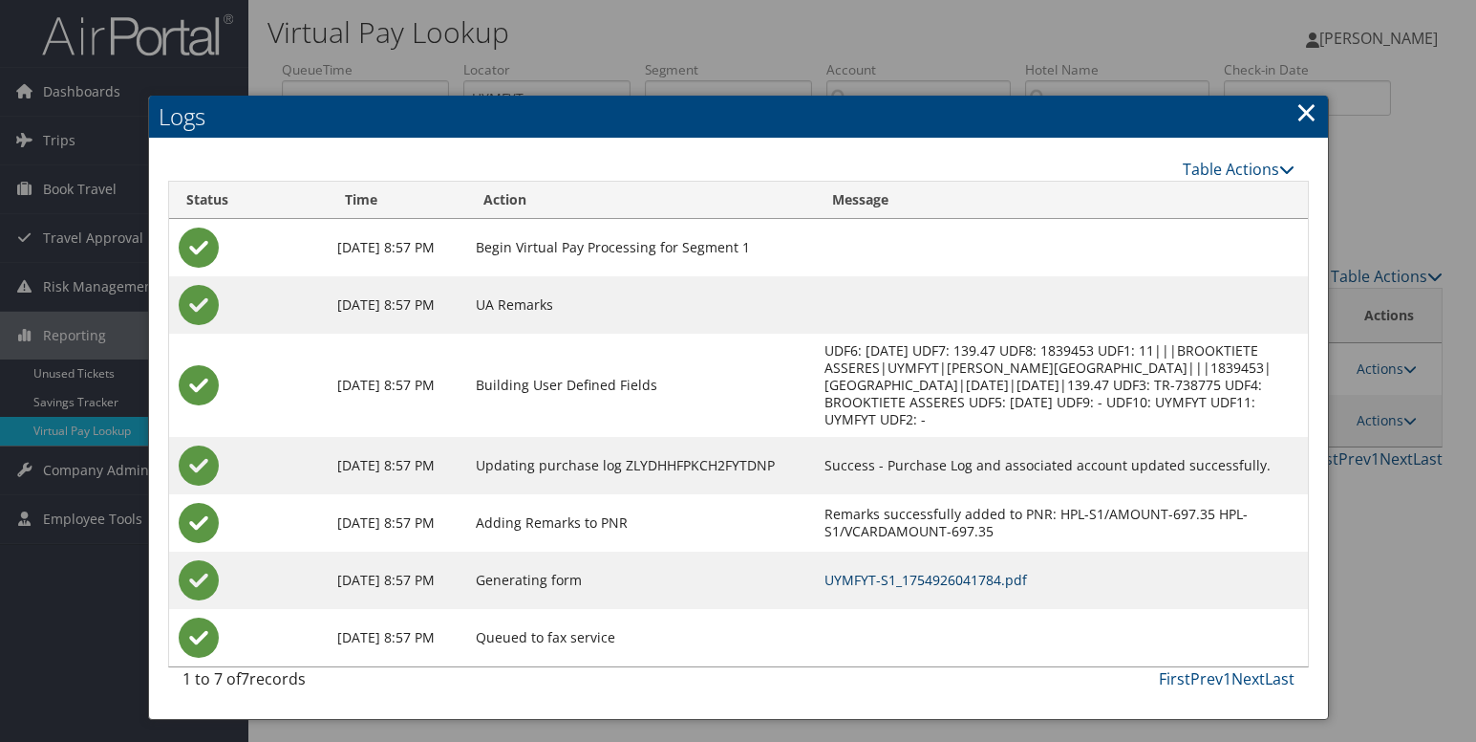
click at [922, 582] on link "UYMFYT-S1_1754926041784.pdf" at bounding box center [926, 580] width 203 height 18
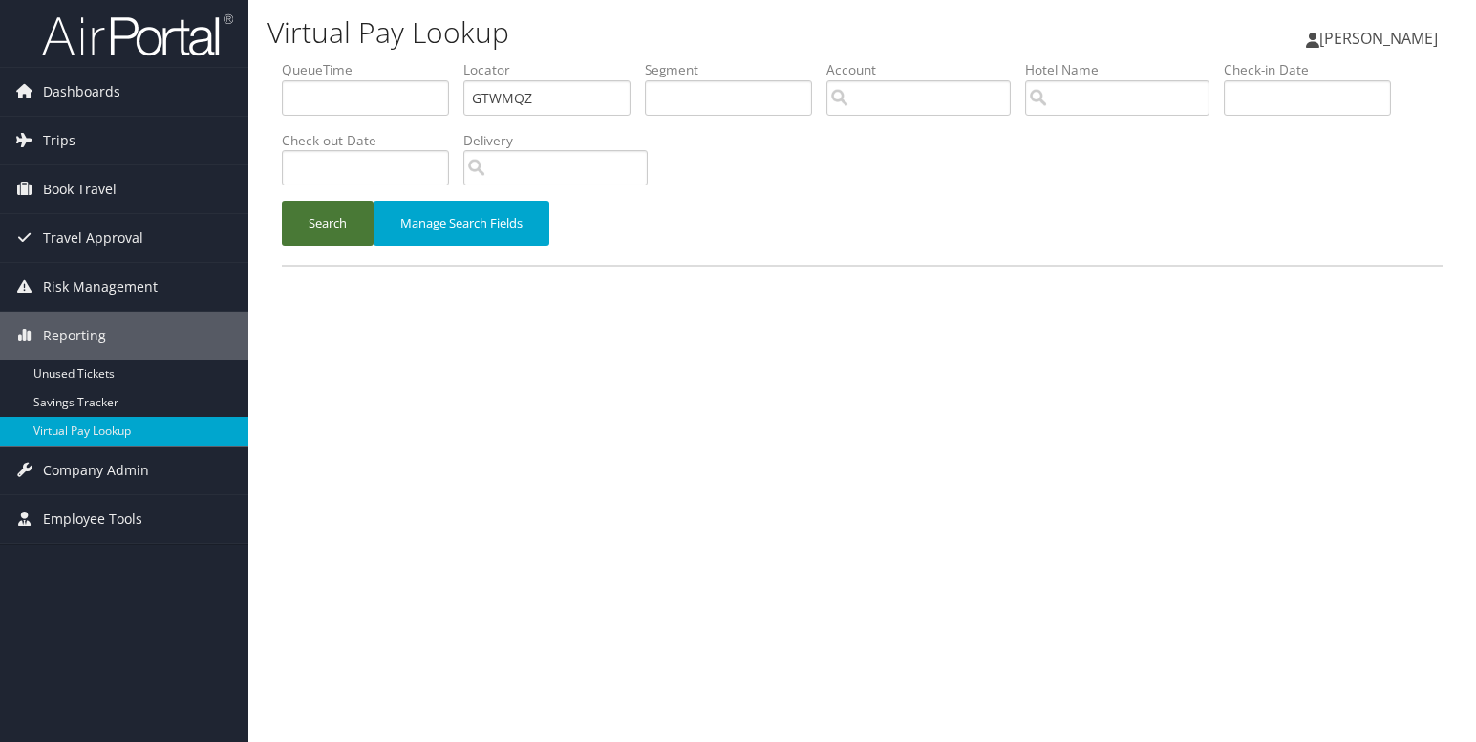
type input "GTWMQZ"
click at [317, 226] on button "Search" at bounding box center [328, 223] width 92 height 45
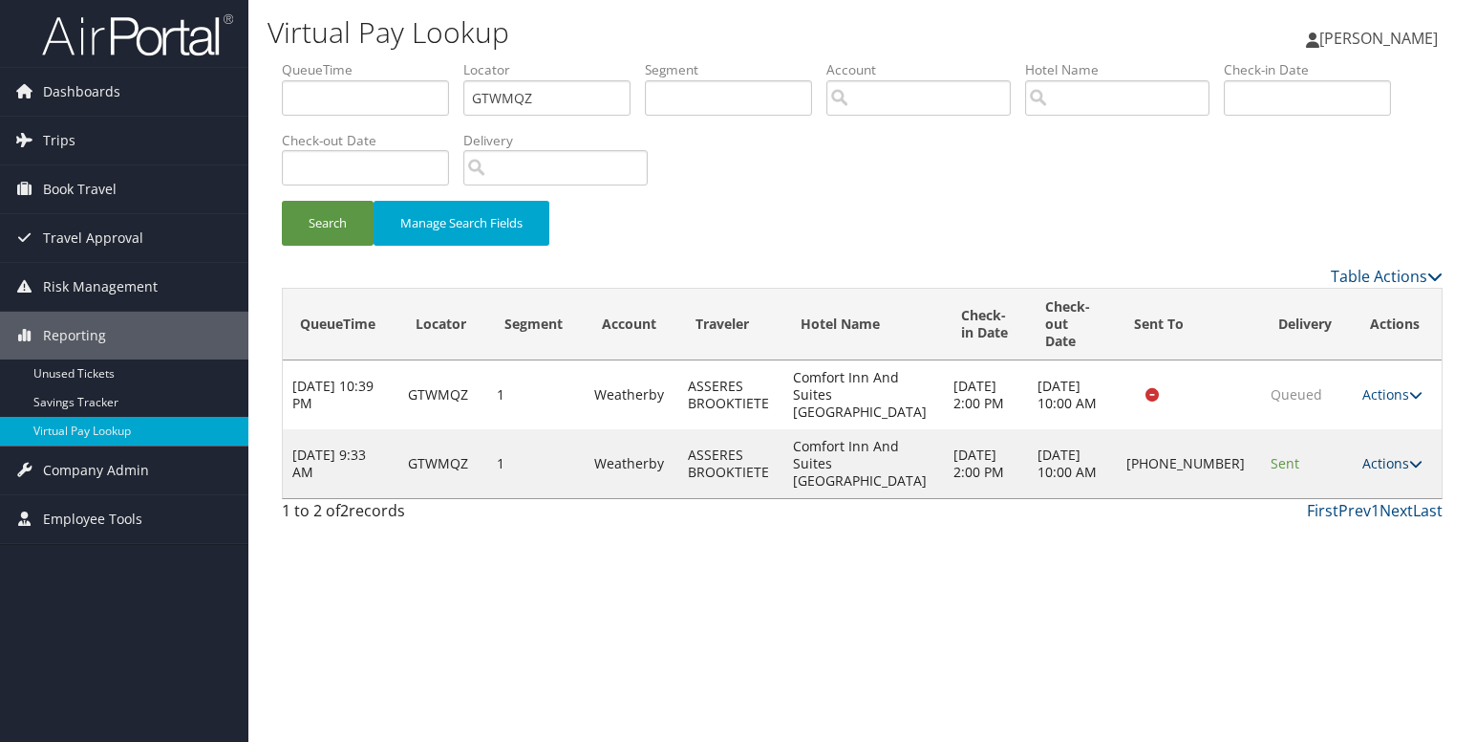
click at [1382, 454] on link "Actions" at bounding box center [1393, 463] width 60 height 18
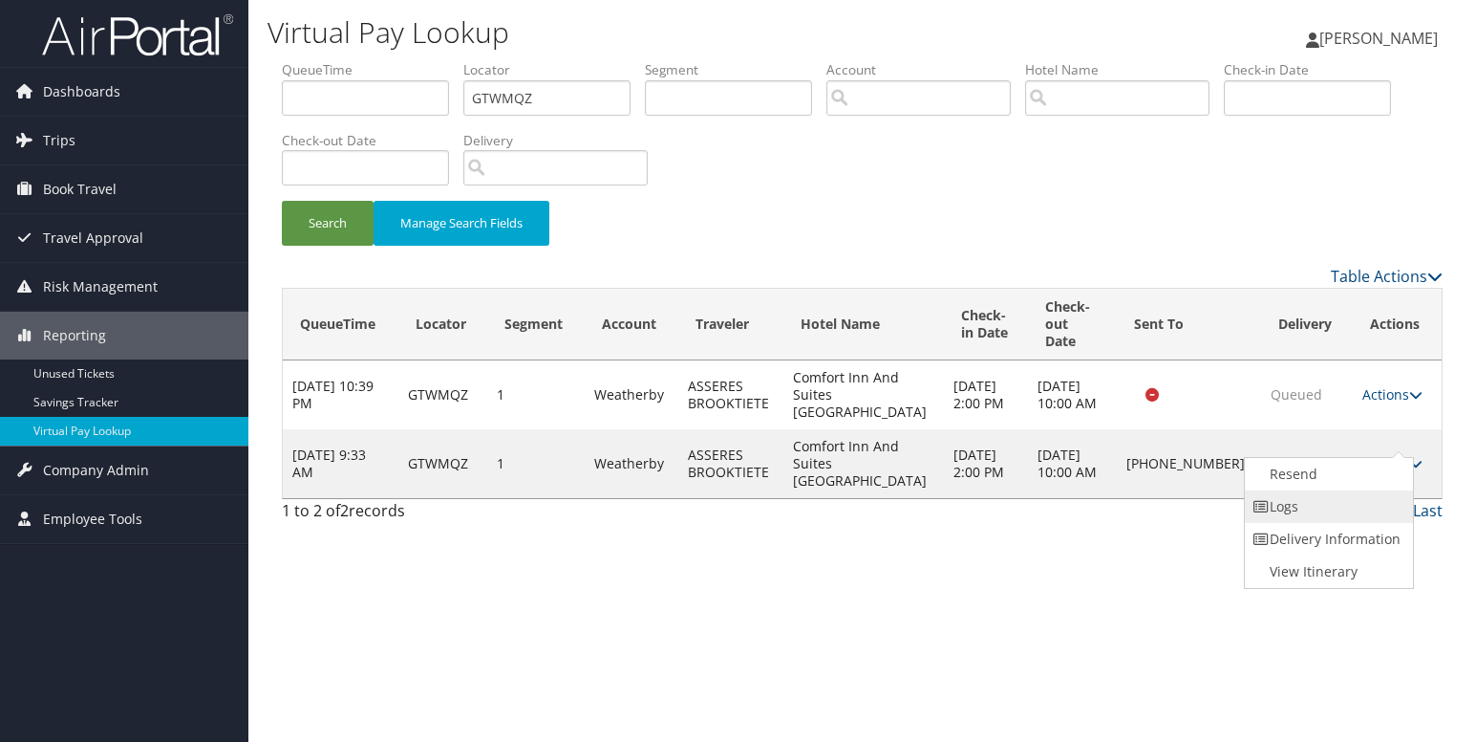
click at [1295, 513] on link "Logs" at bounding box center [1326, 506] width 163 height 32
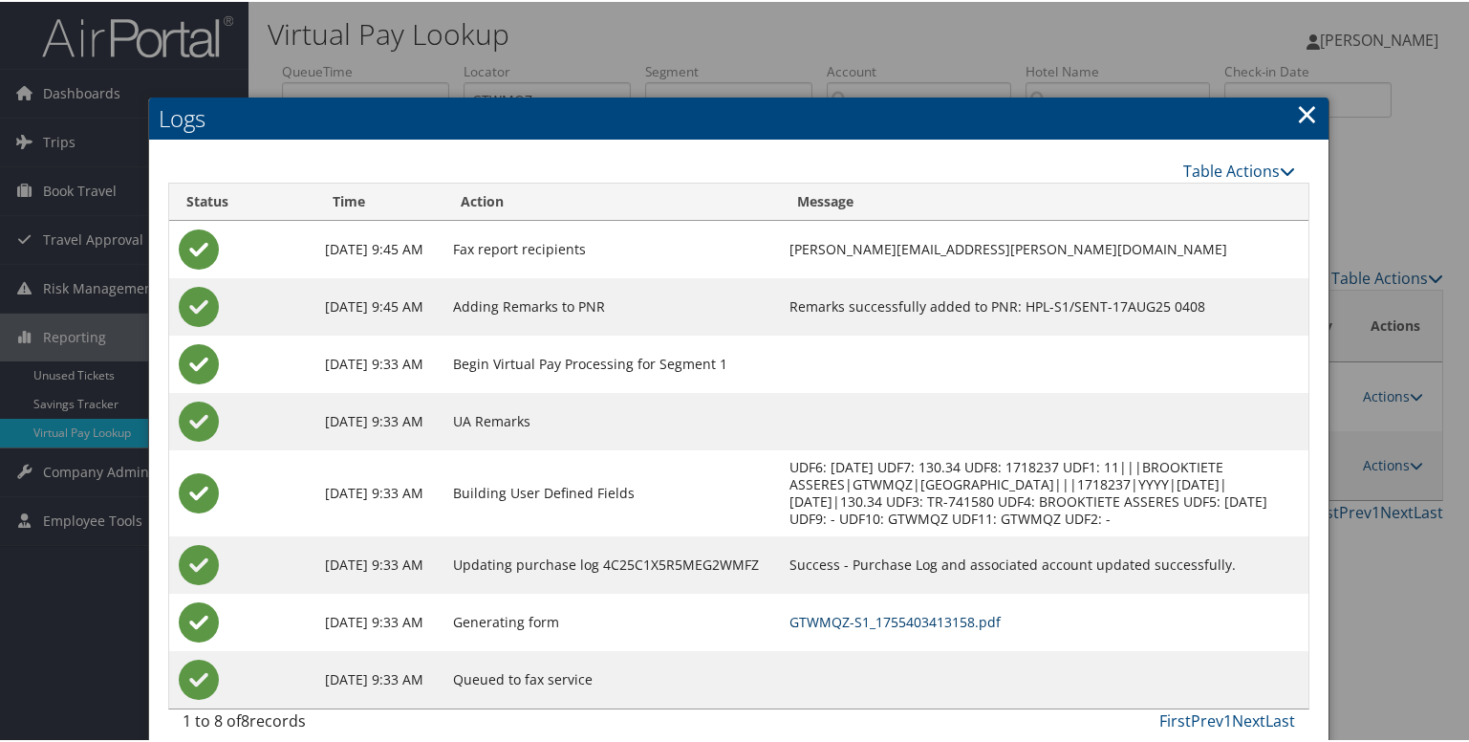
click at [881, 623] on link "GTWMQZ-S1_1755403413158.pdf" at bounding box center [894, 620] width 211 height 18
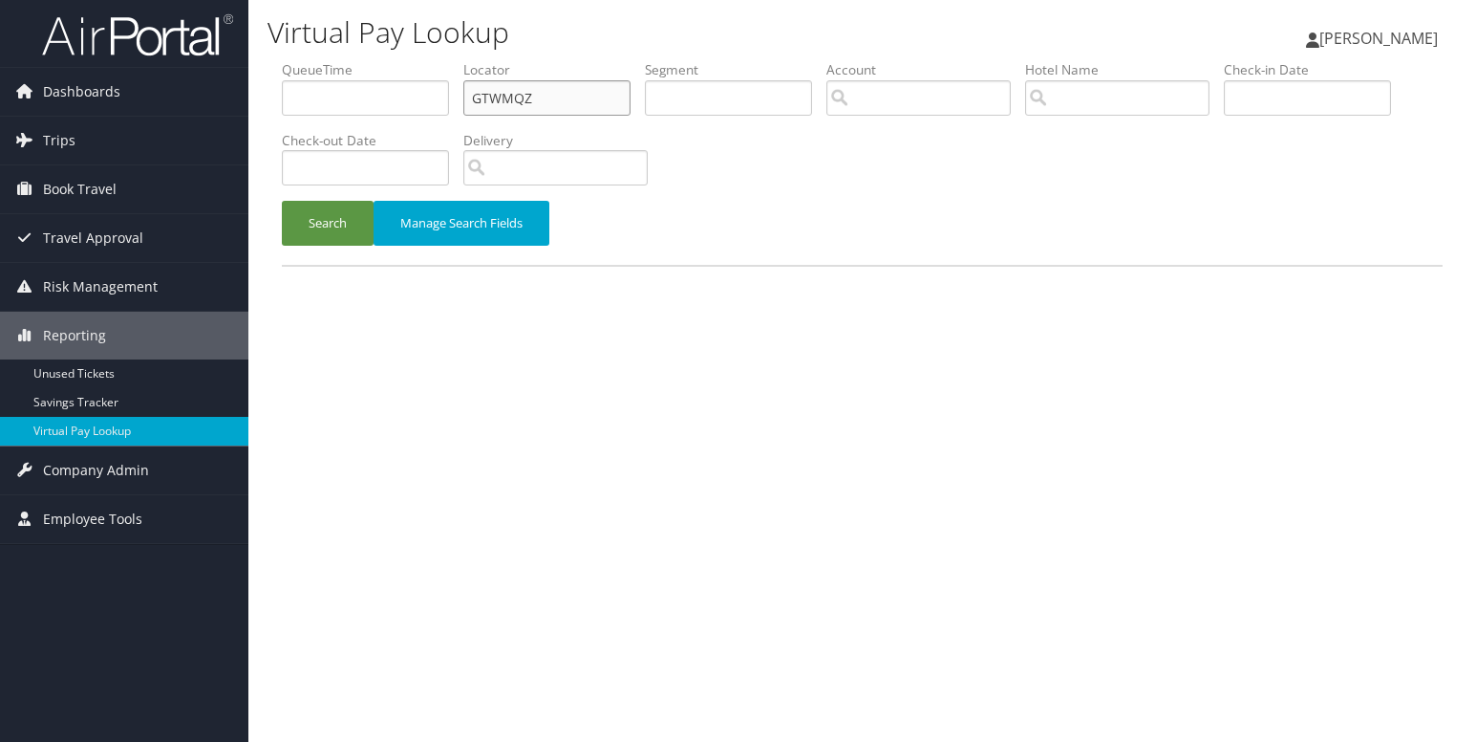
click at [508, 100] on input "GTWMQZ" at bounding box center [546, 97] width 167 height 35
paste input "MWLGNE"
type input "MWLGNE"
click at [338, 213] on button "Search" at bounding box center [328, 223] width 92 height 45
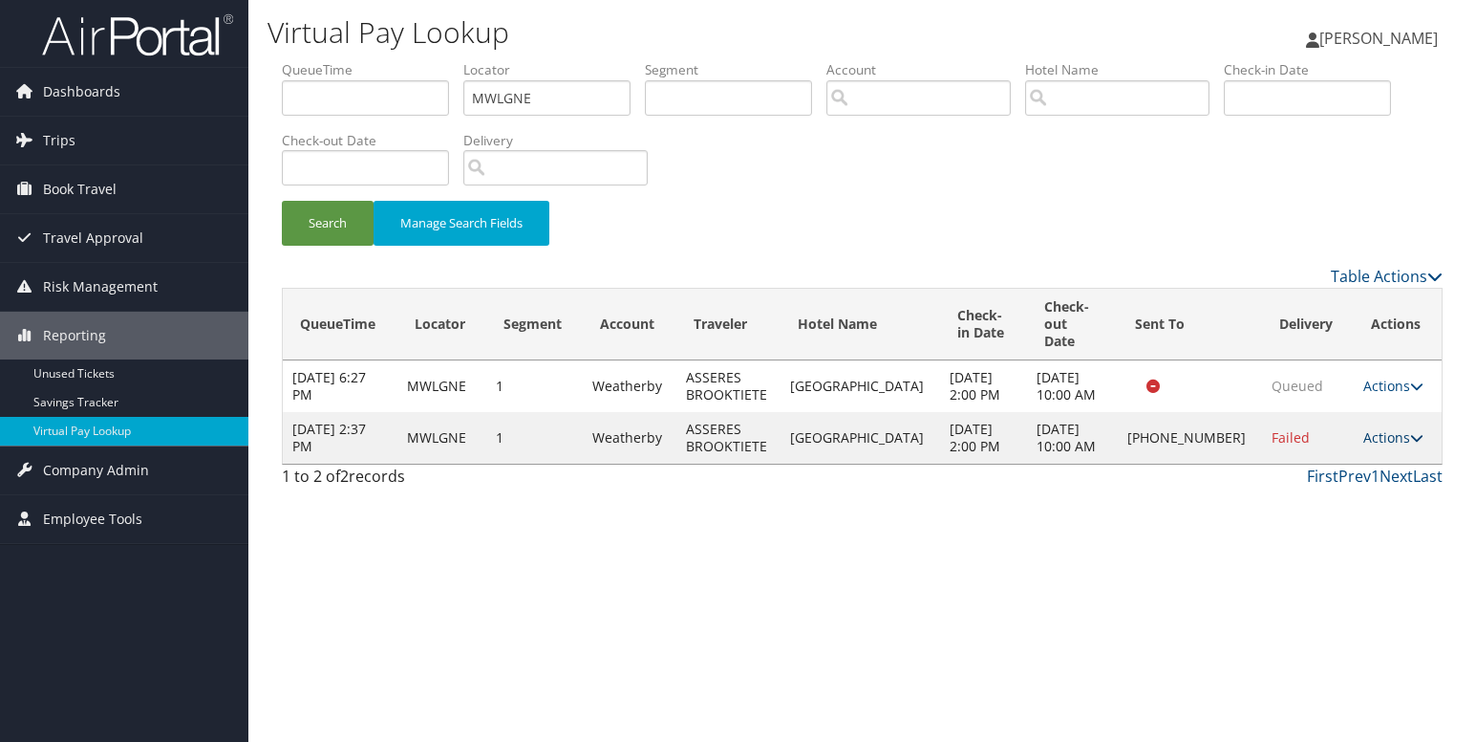
click at [1411, 444] on icon at bounding box center [1417, 437] width 13 height 13
click at [1281, 517] on link "Logs" at bounding box center [1326, 506] width 163 height 32
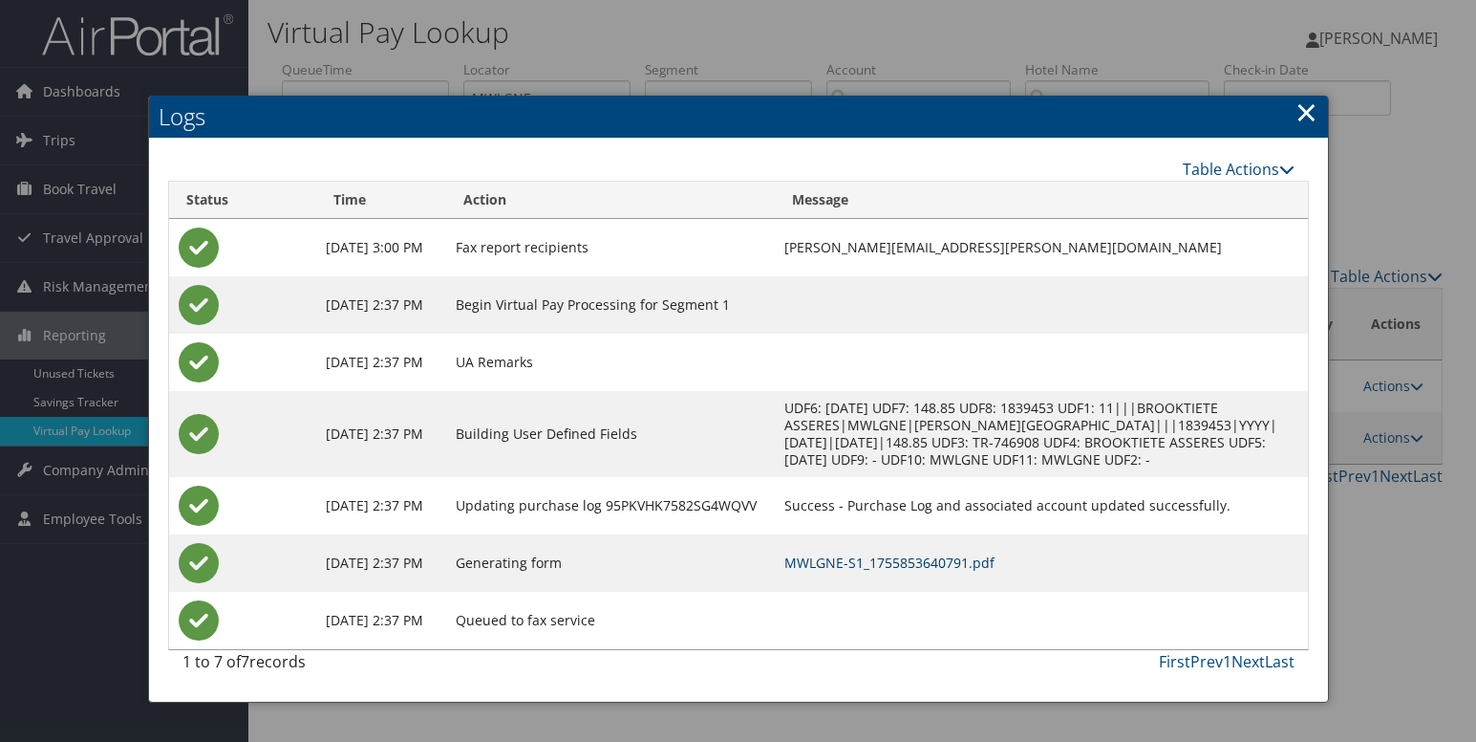
click at [888, 564] on link "MWLGNE-S1_1755853640791.pdf" at bounding box center [890, 562] width 210 height 18
